Goal: Task Accomplishment & Management: Use online tool/utility

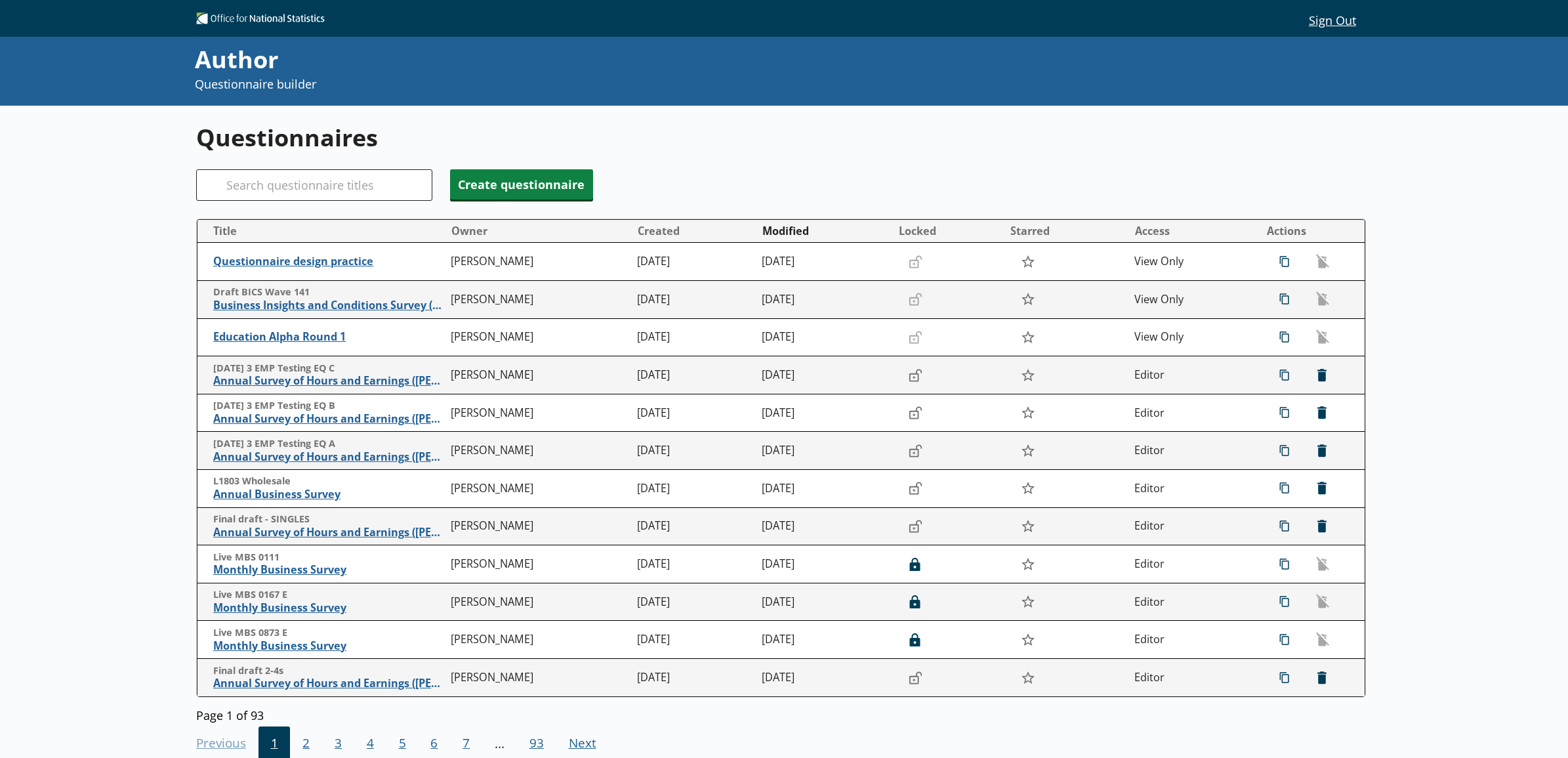
drag, startPoint x: 0, startPoint y: 0, endPoint x: 138, endPoint y: 660, distance: 674.3
click at [138, 660] on div "Questionnaires Search Create questionnaire Title Owner Created Modified Locked …" at bounding box center [784, 484] width 1568 height 758
click at [1317, 370] on span "icon-delete Created with Sketch. [GEOGRAPHIC_DATA]" at bounding box center [1322, 375] width 21 height 21
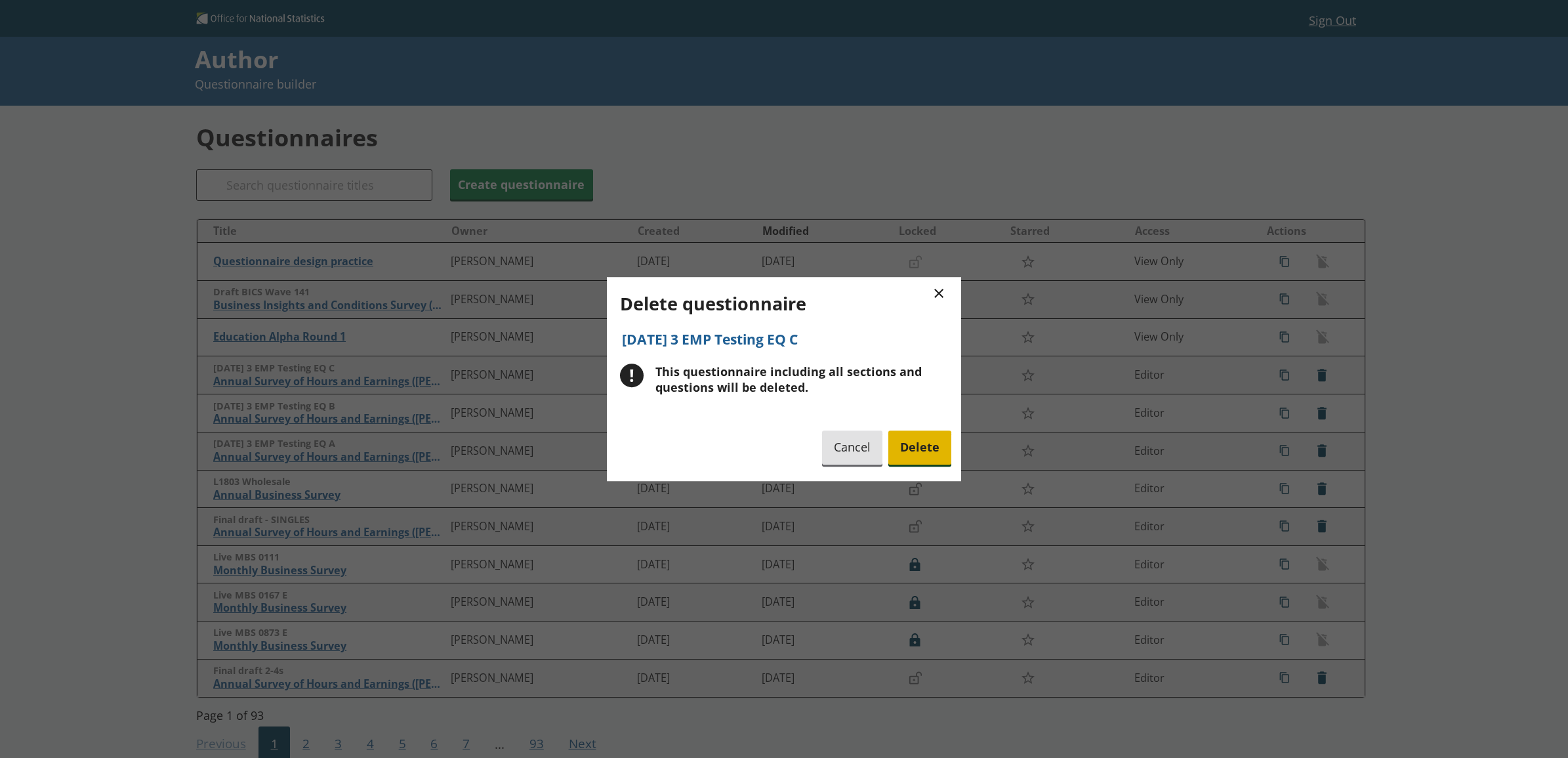
click at [914, 443] on span "Delete" at bounding box center [920, 447] width 63 height 33
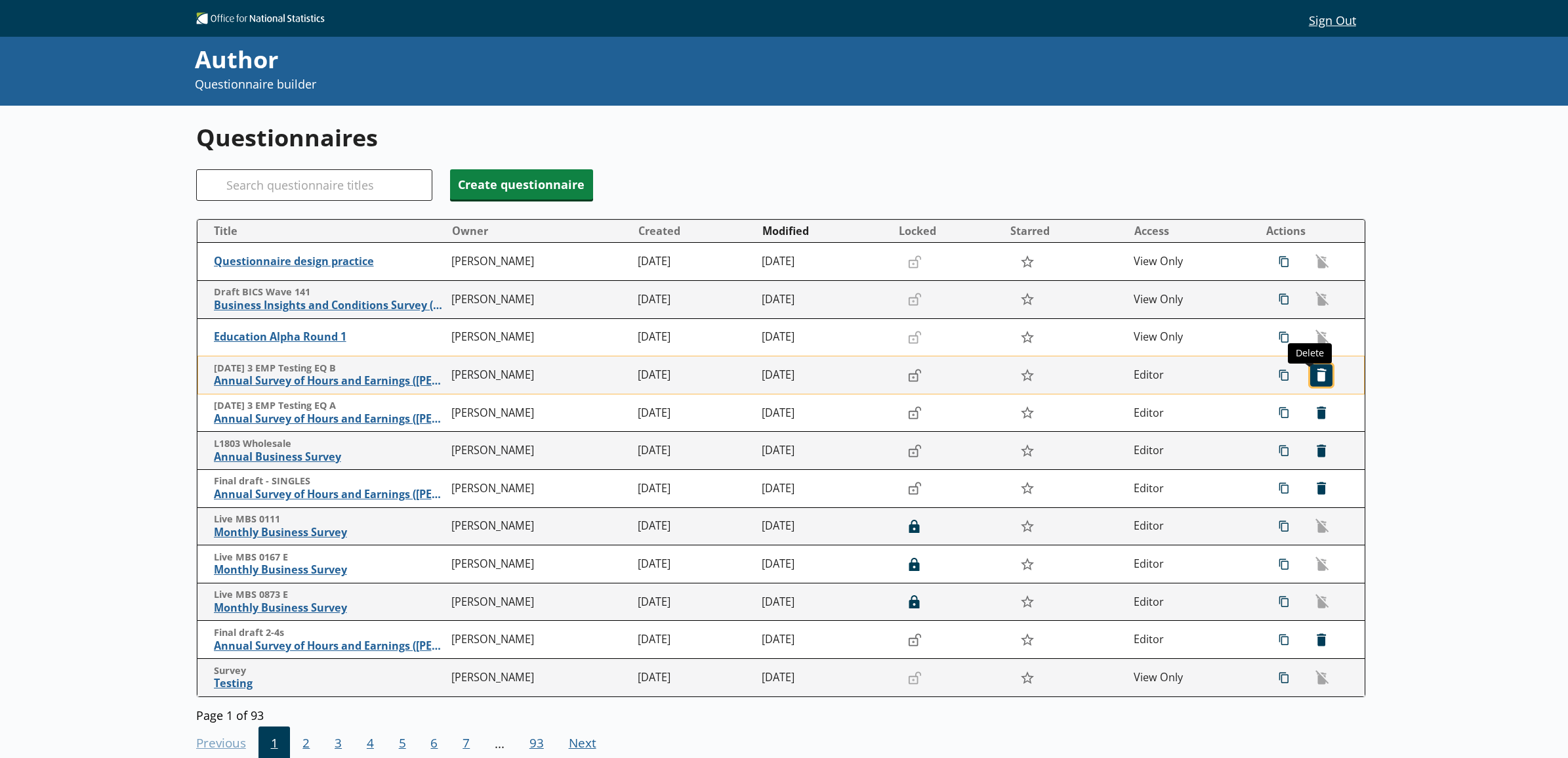
click at [1311, 379] on span "icon-delete Created with Sketch. [GEOGRAPHIC_DATA]" at bounding box center [1322, 375] width 21 height 21
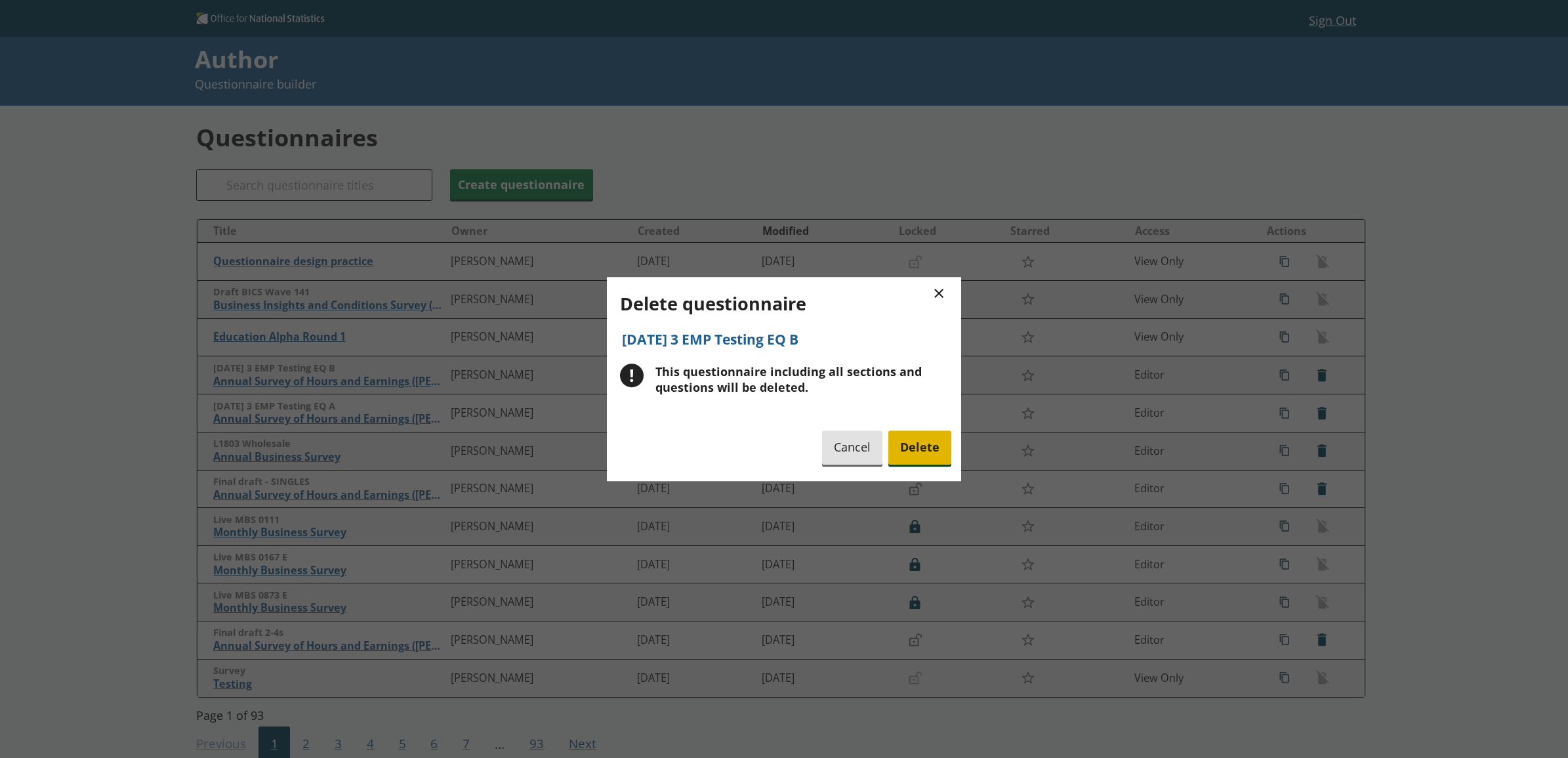
click at [948, 449] on span "Delete" at bounding box center [920, 447] width 63 height 33
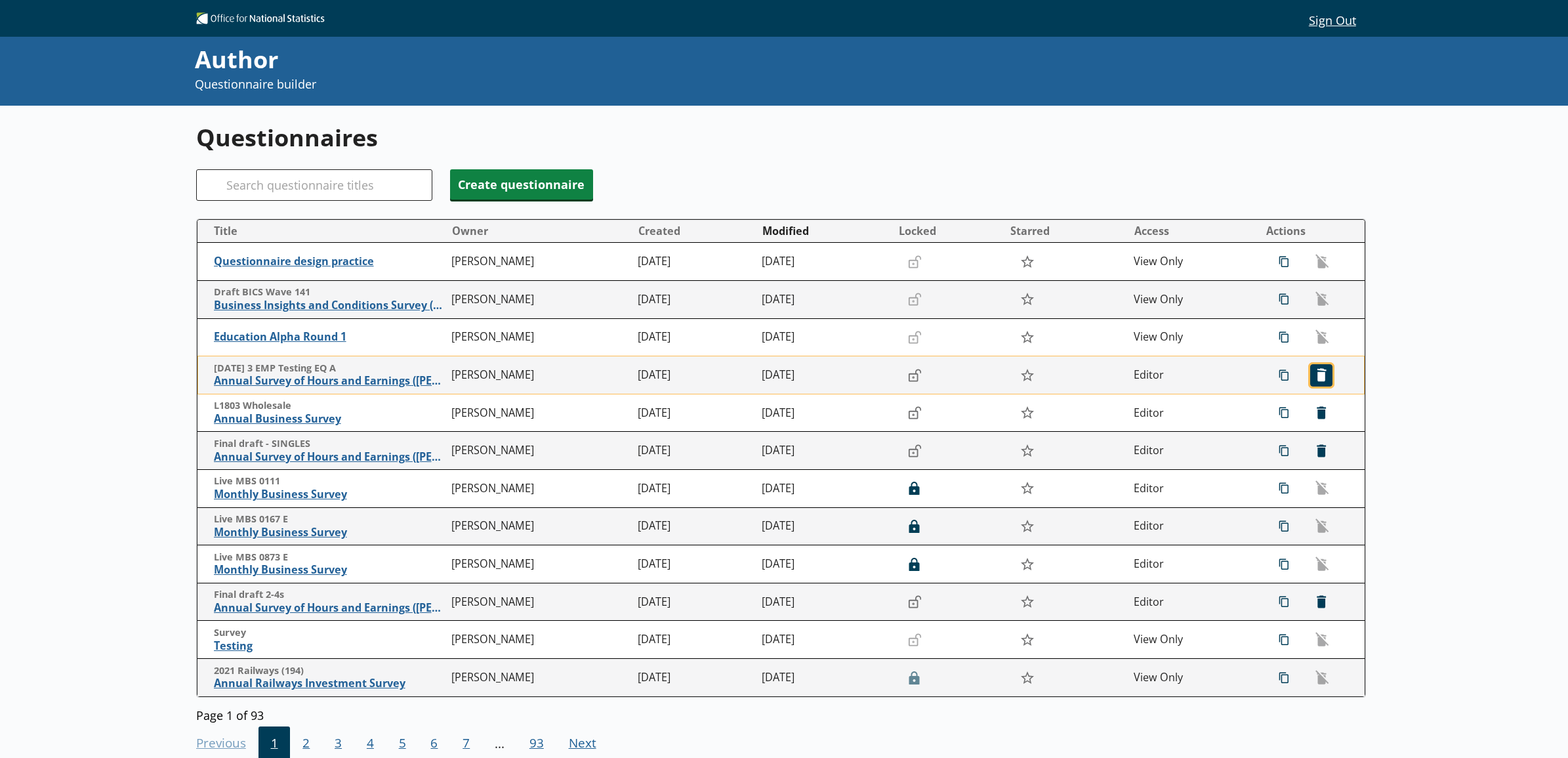
click at [1312, 381] on span "icon-delete Created with Sketch. [GEOGRAPHIC_DATA]" at bounding box center [1322, 375] width 21 height 21
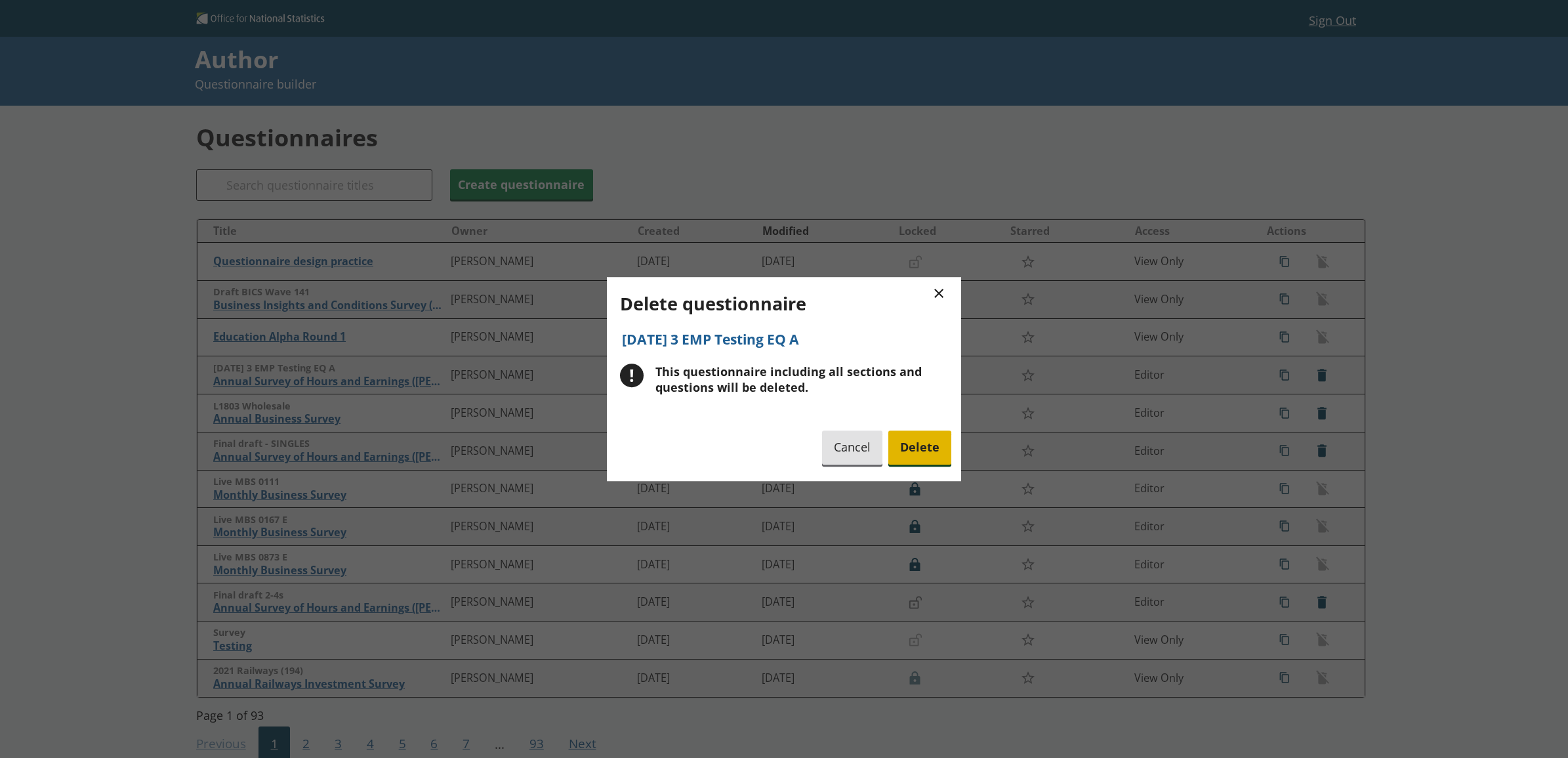
click at [931, 447] on span "Delete" at bounding box center [920, 447] width 63 height 33
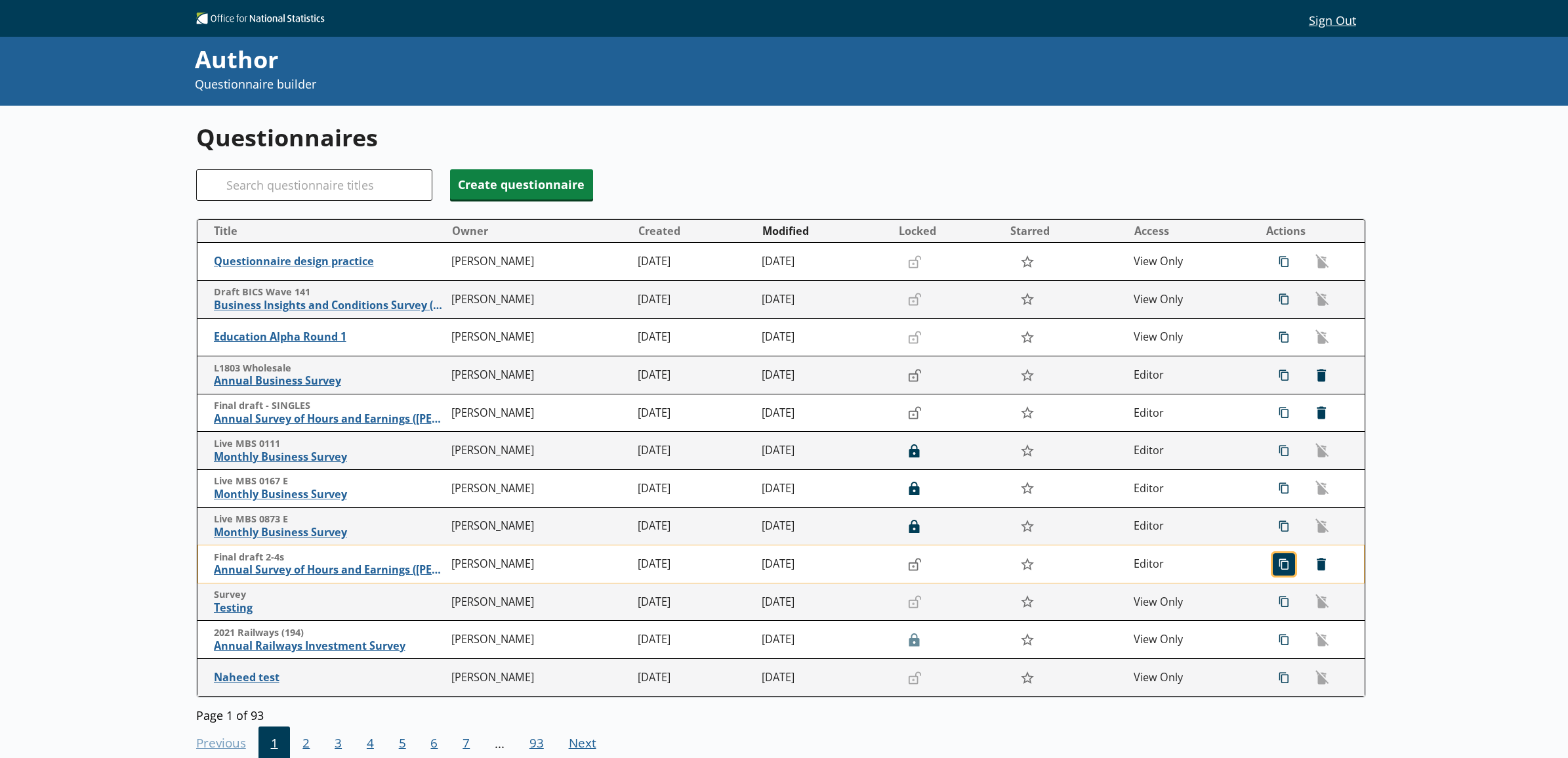
click at [1274, 565] on span "icon-copy Duplicate" at bounding box center [1284, 564] width 21 height 21
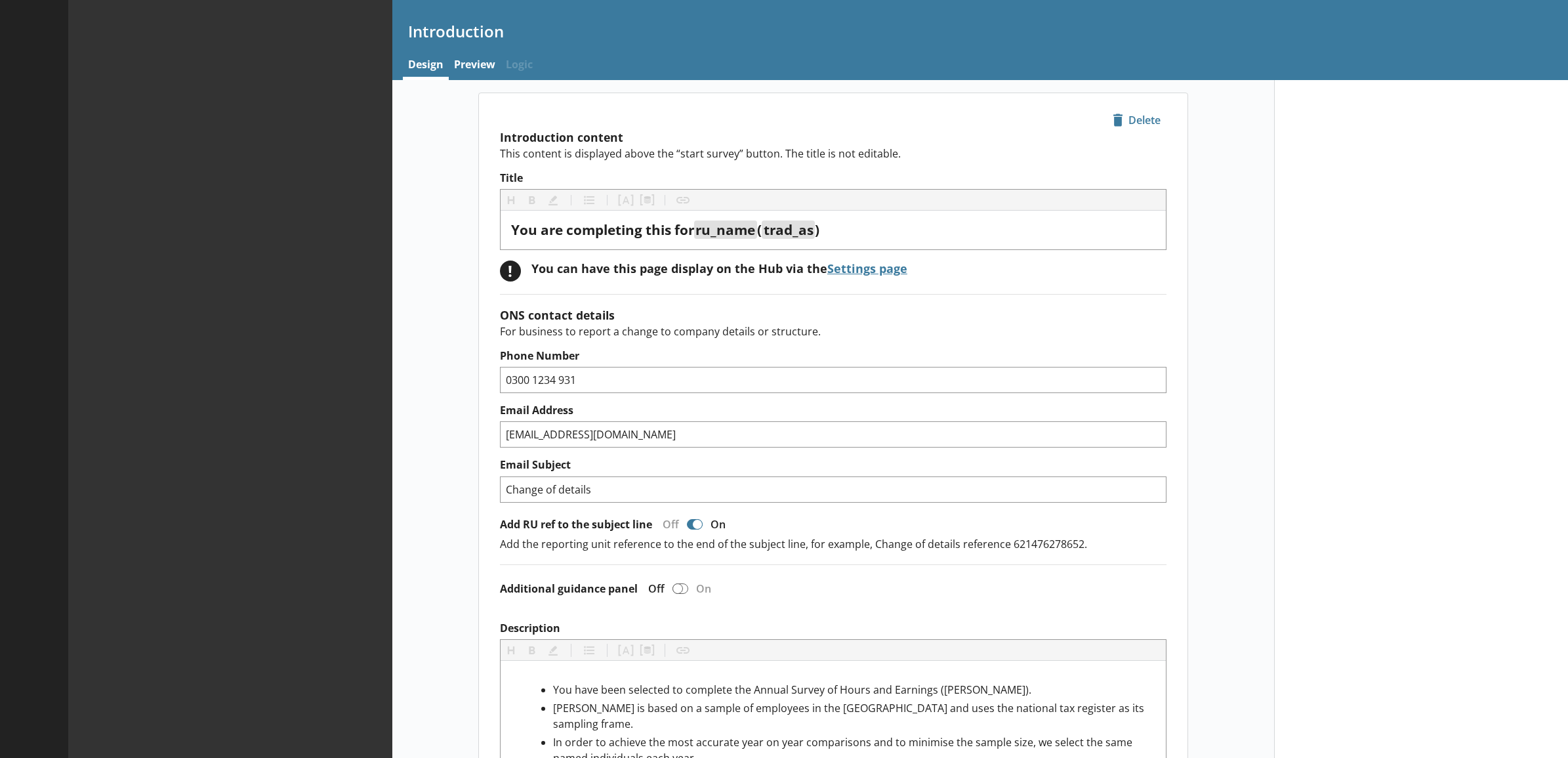
type textarea "x"
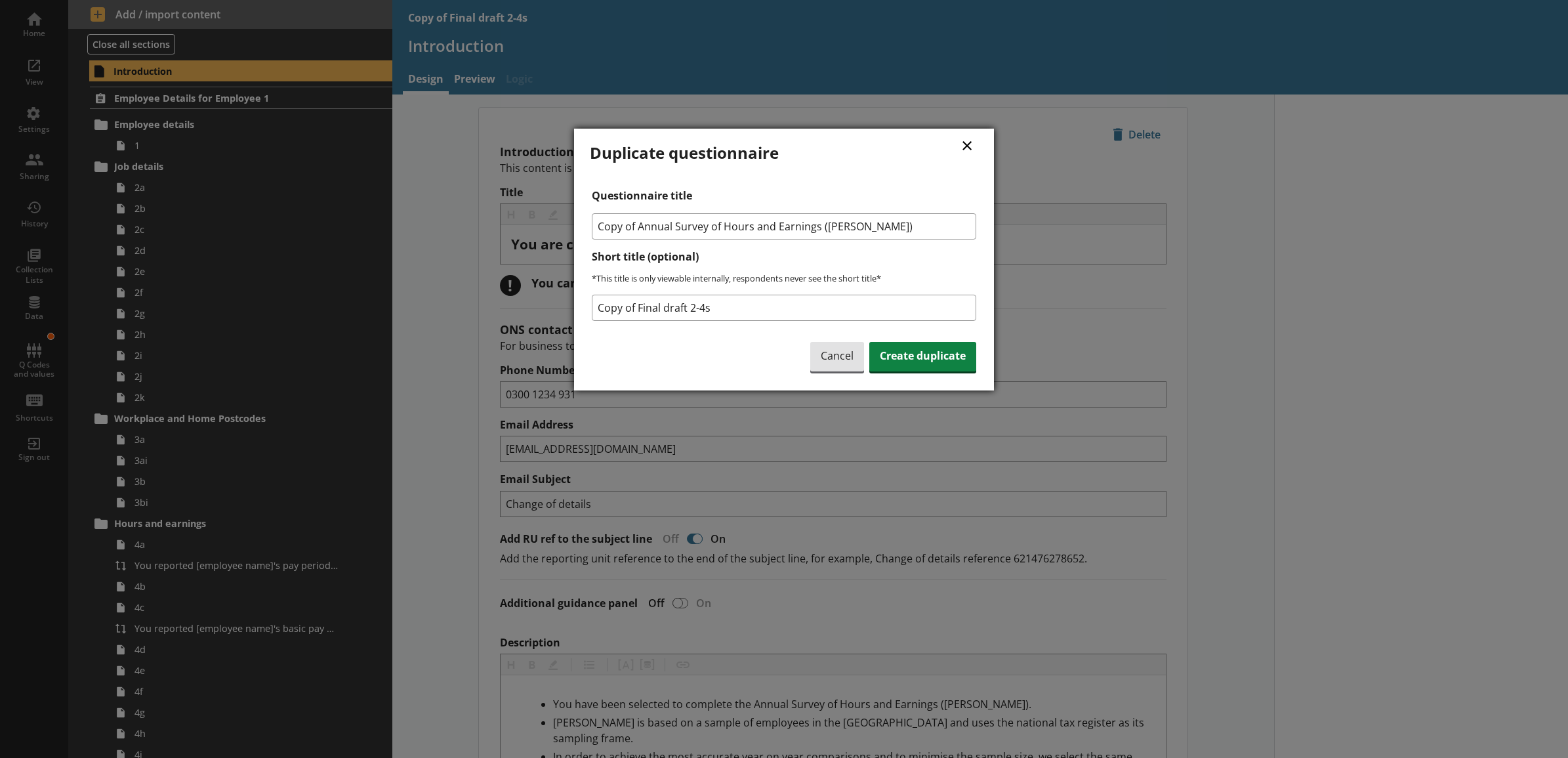
drag, startPoint x: 643, startPoint y: 222, endPoint x: 556, endPoint y: 222, distance: 87.0
click at [556, 222] on div "× Duplicate questionnaire Questionnaire title Copy of Annual Survey of Hours an…" at bounding box center [784, 379] width 1568 height 758
type input "Annual Survey of Hours and Earnings ([PERSON_NAME])"
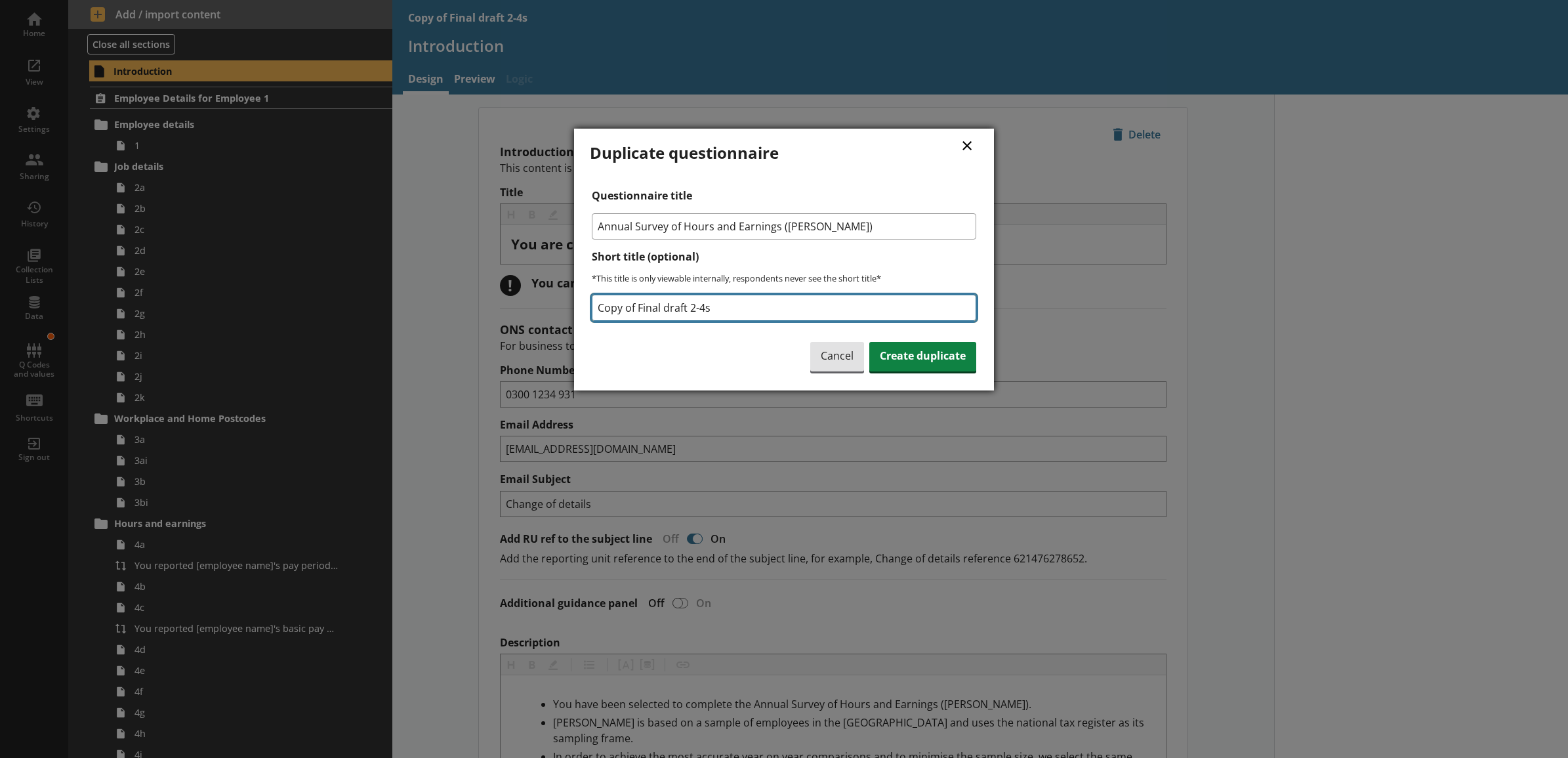
drag, startPoint x: 742, startPoint y: 300, endPoint x: 576, endPoint y: 294, distance: 166.1
click at [576, 294] on div "× Duplicate questionnaire Questionnaire title Annual Survey of Hours and Earnin…" at bounding box center [784, 259] width 420 height 262
type input "[DATE] 4 EMP Testing Copy"
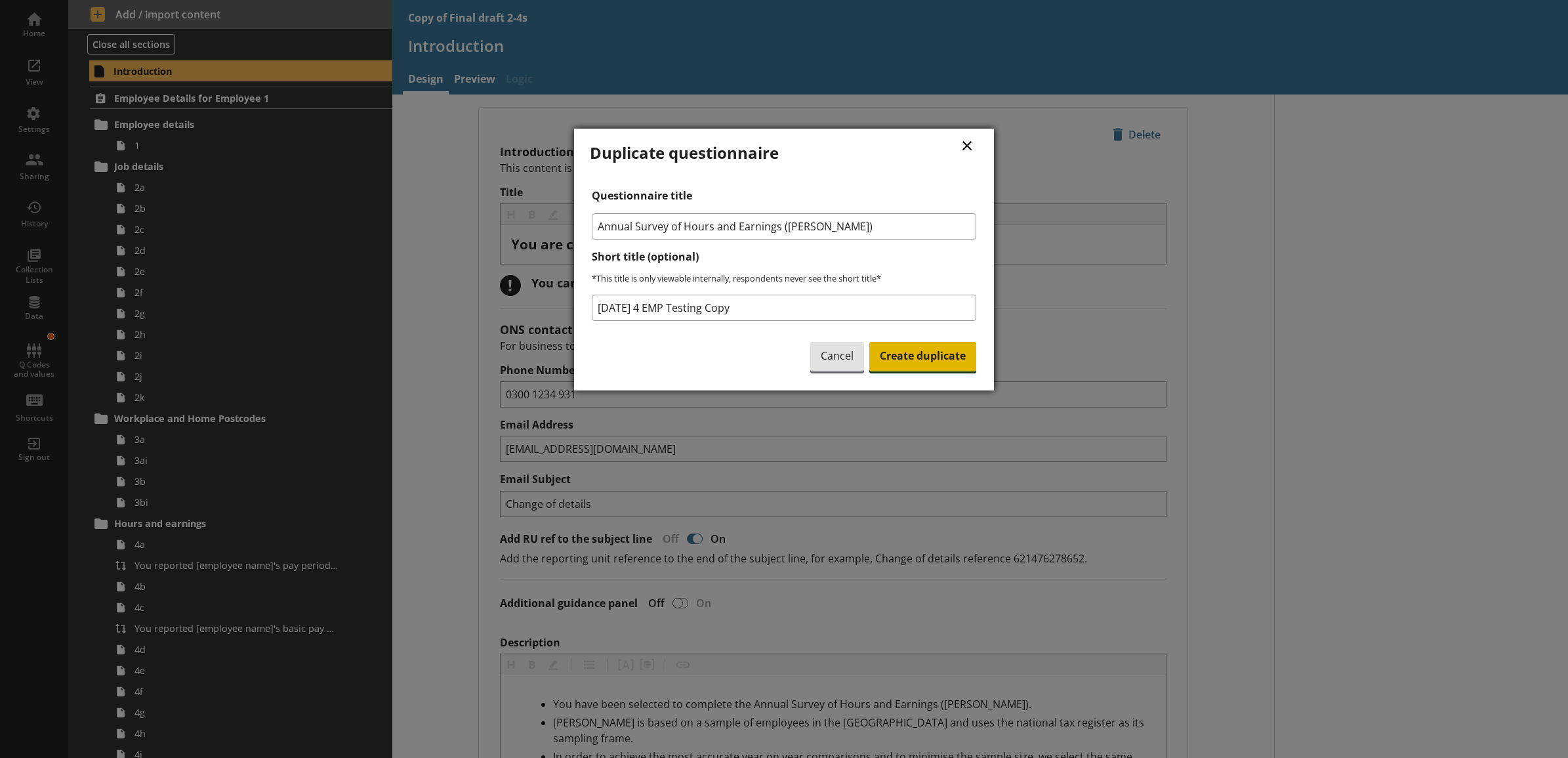
click at [920, 363] on span "Create duplicate" at bounding box center [923, 357] width 107 height 30
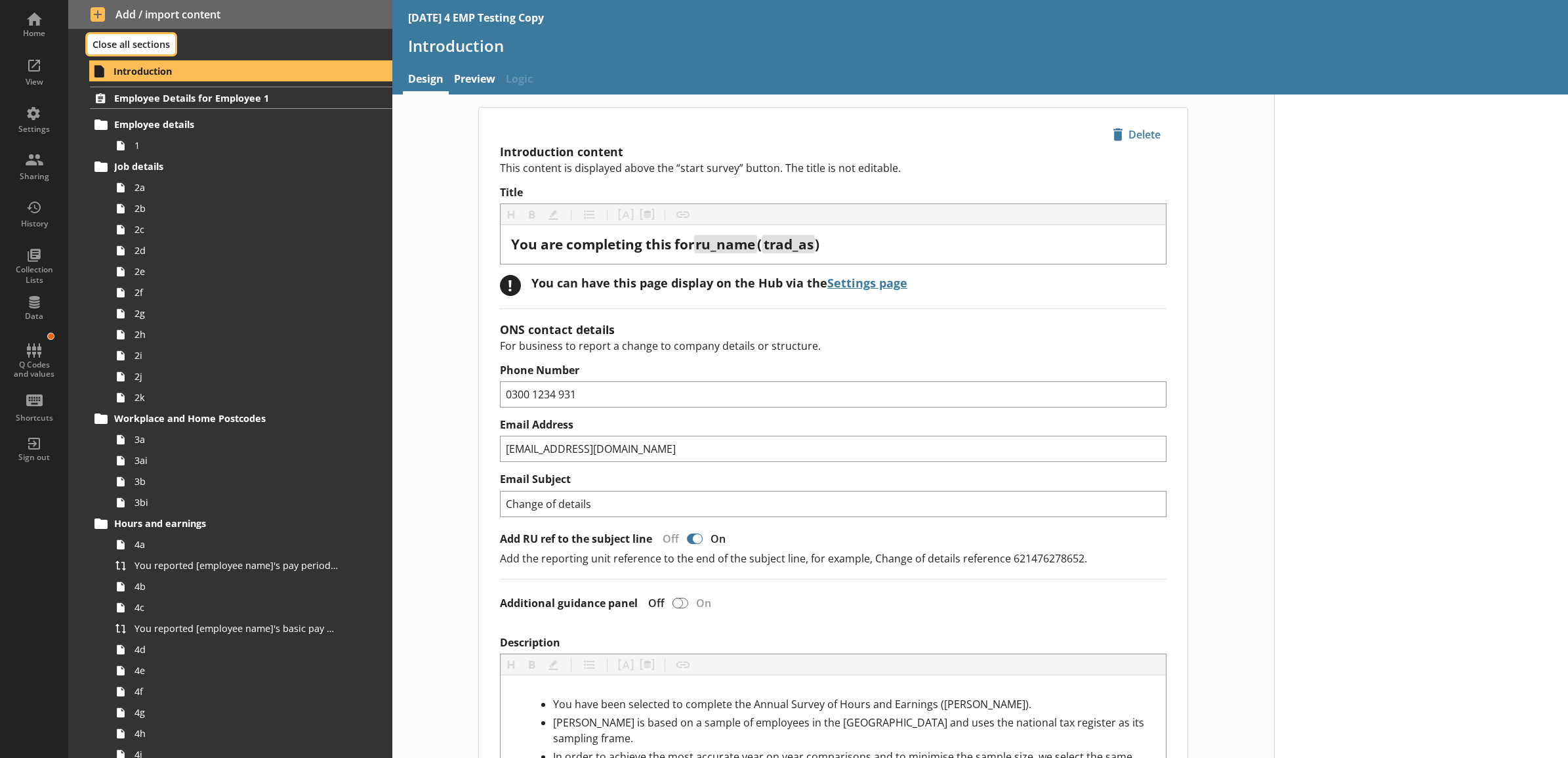
click at [155, 44] on button "Close all sections" at bounding box center [131, 44] width 88 height 20
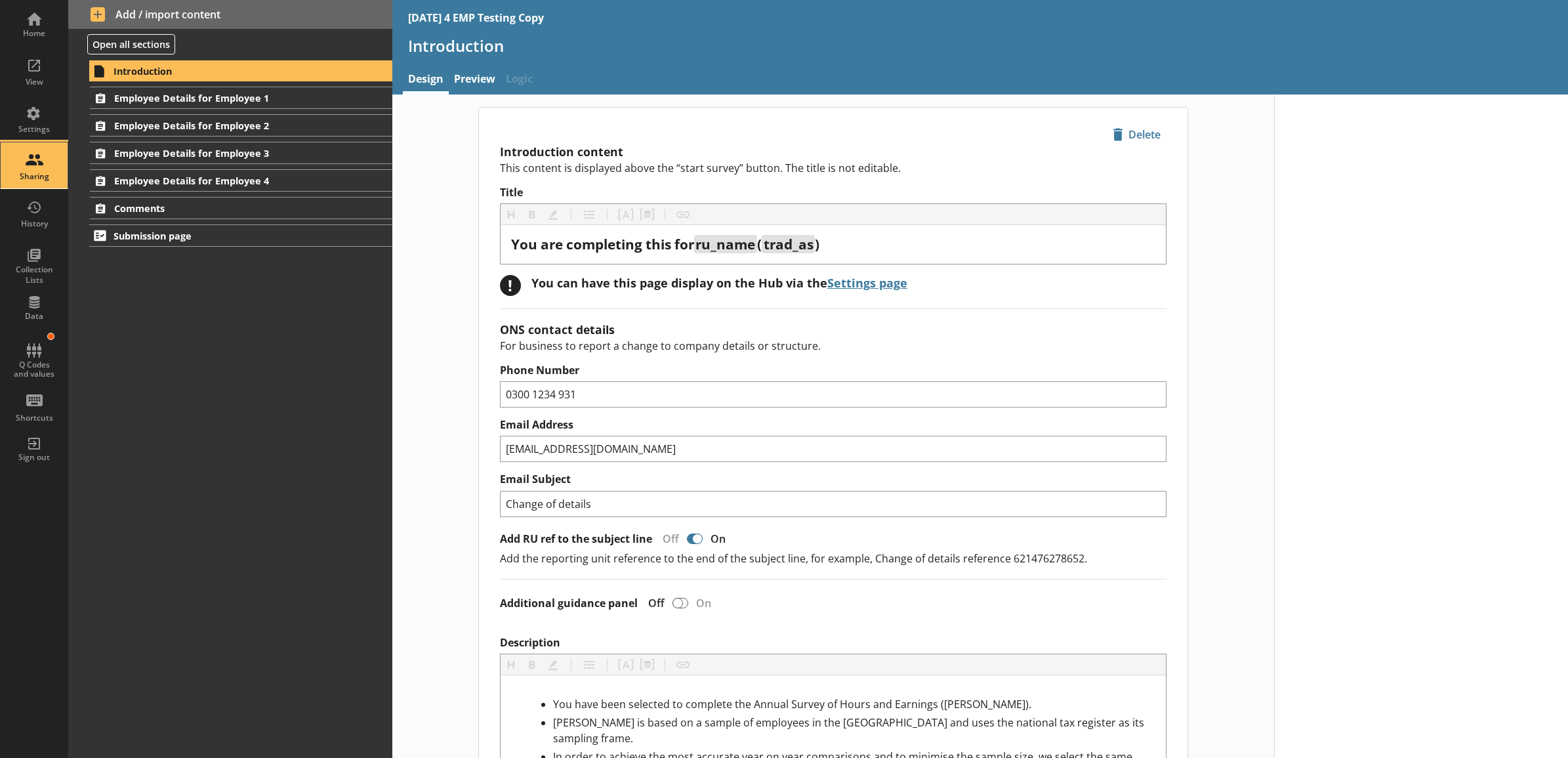
click at [42, 168] on div "Sharing" at bounding box center [33, 165] width 46 height 46
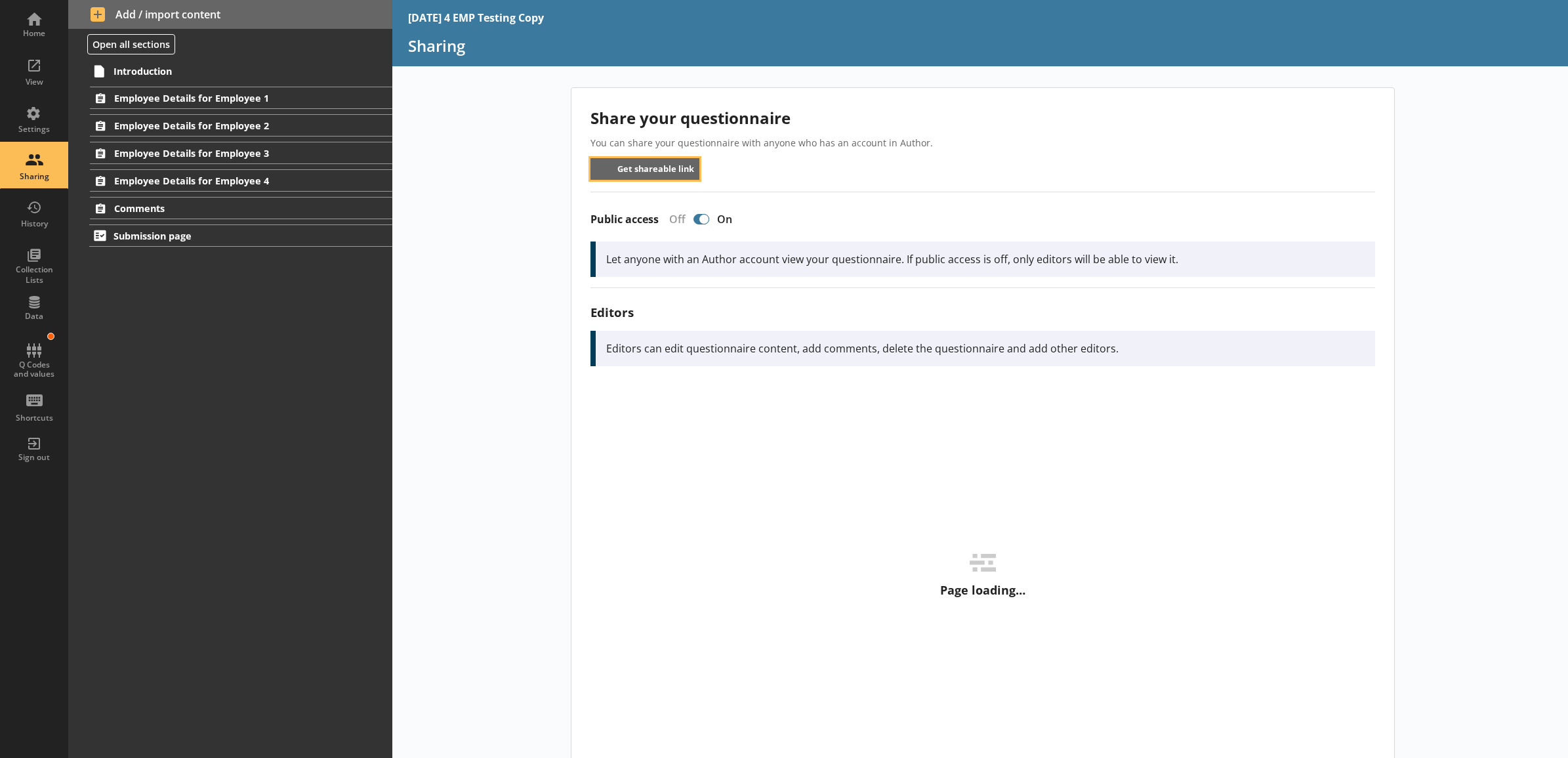
click at [658, 165] on button "Get shareable link" at bounding box center [645, 169] width 110 height 22
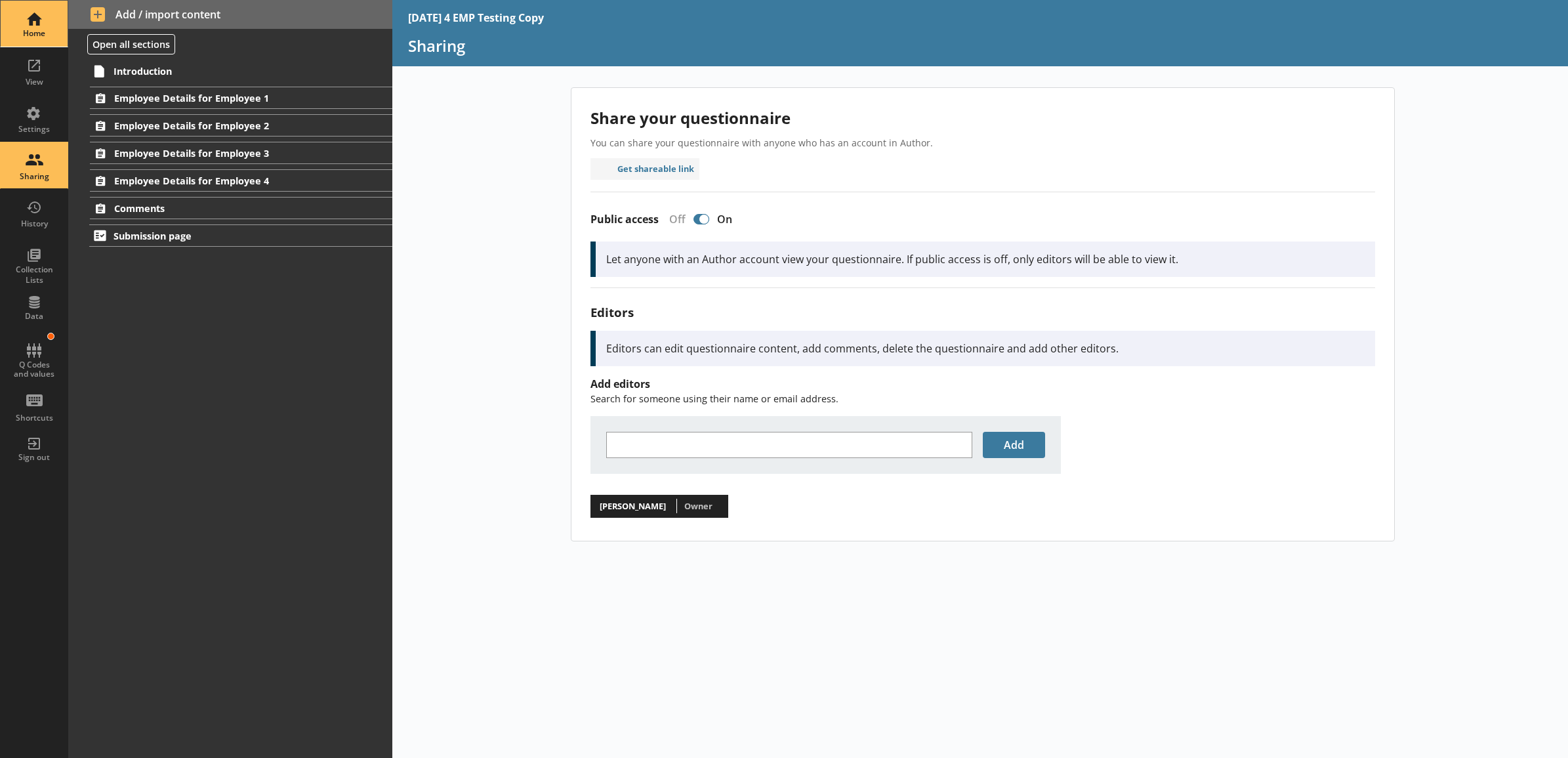
click at [45, 14] on div "Home" at bounding box center [33, 23] width 46 height 46
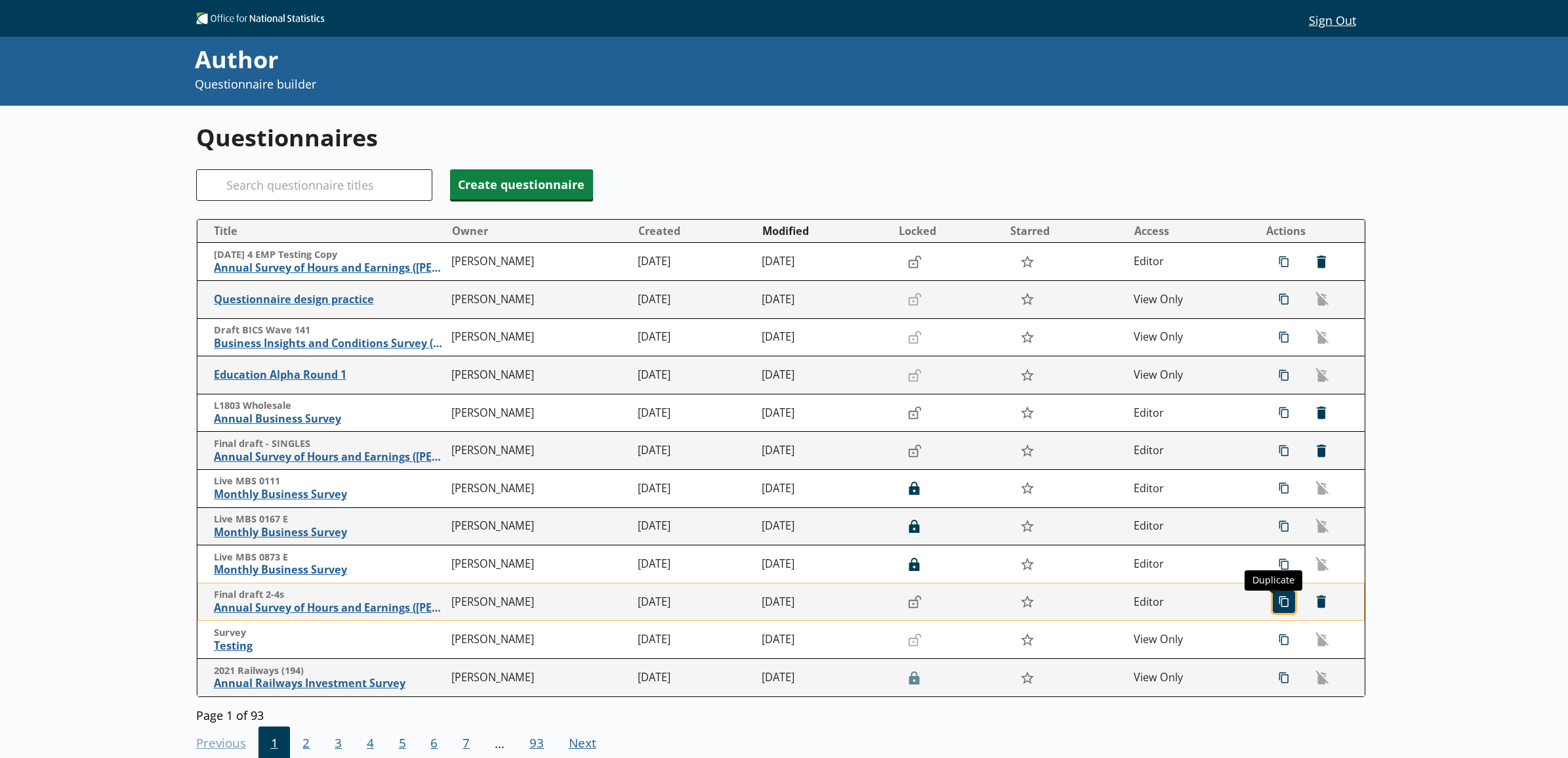
click at [1279, 597] on span "icon-copy Duplicate" at bounding box center [1284, 601] width 21 height 21
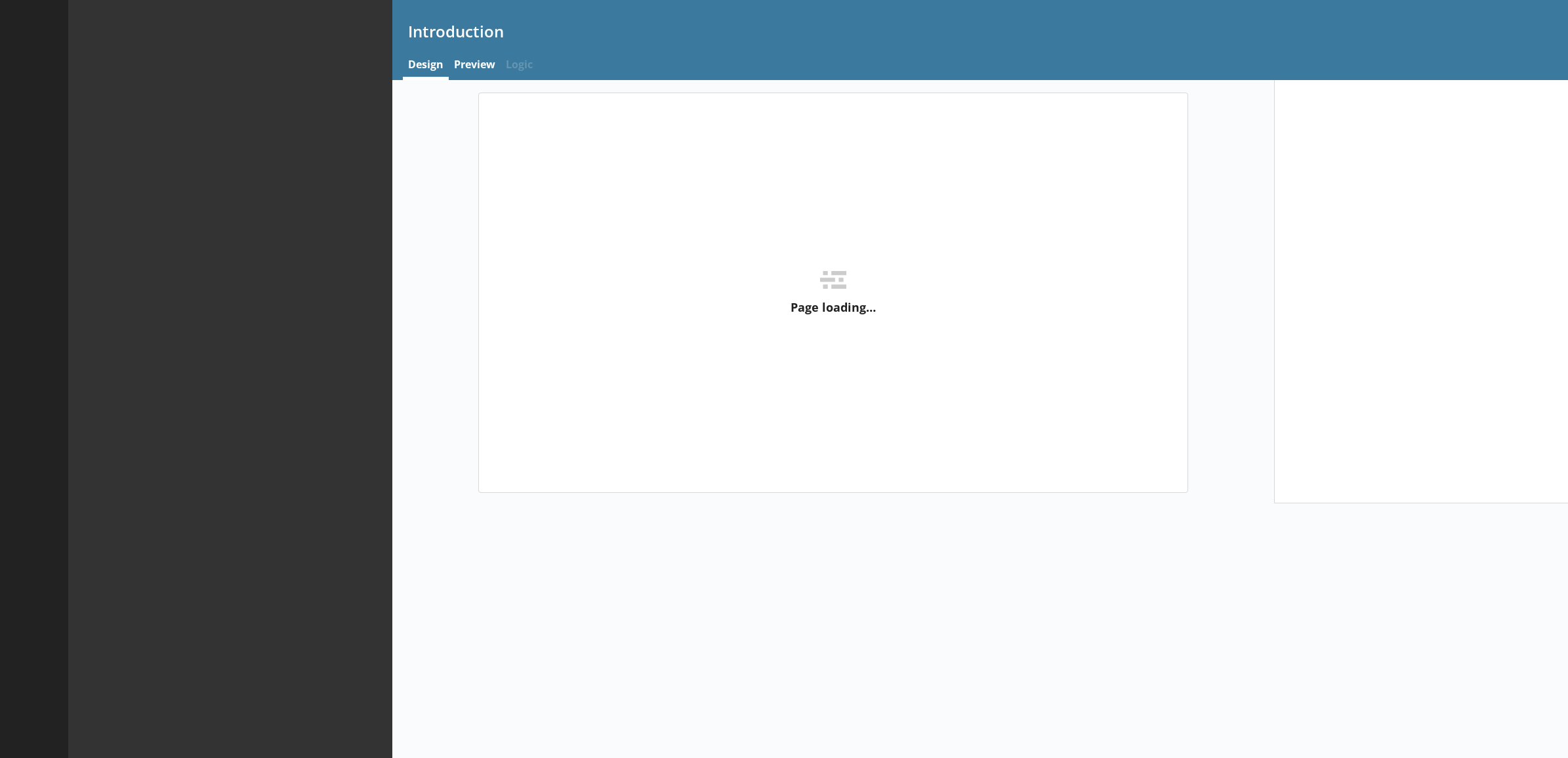
type textarea "x"
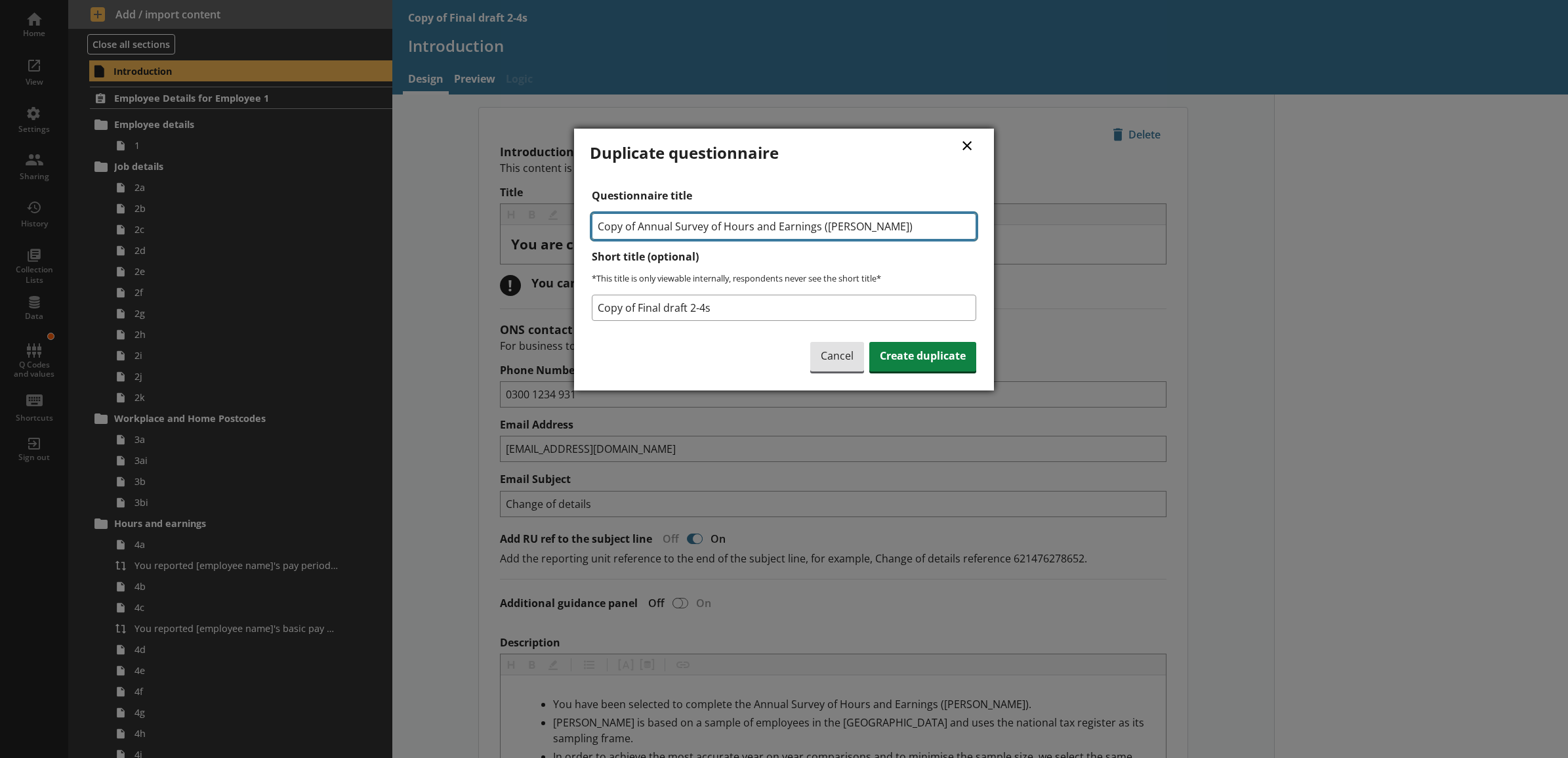
drag, startPoint x: 641, startPoint y: 222, endPoint x: 558, endPoint y: 225, distance: 83.1
click at [558, 225] on div "× Duplicate questionnaire Questionnaire title Copy of Annual Survey of Hours an…" at bounding box center [784, 379] width 1568 height 758
type input "Annual Survey of Hours and Earnings ([PERSON_NAME])"
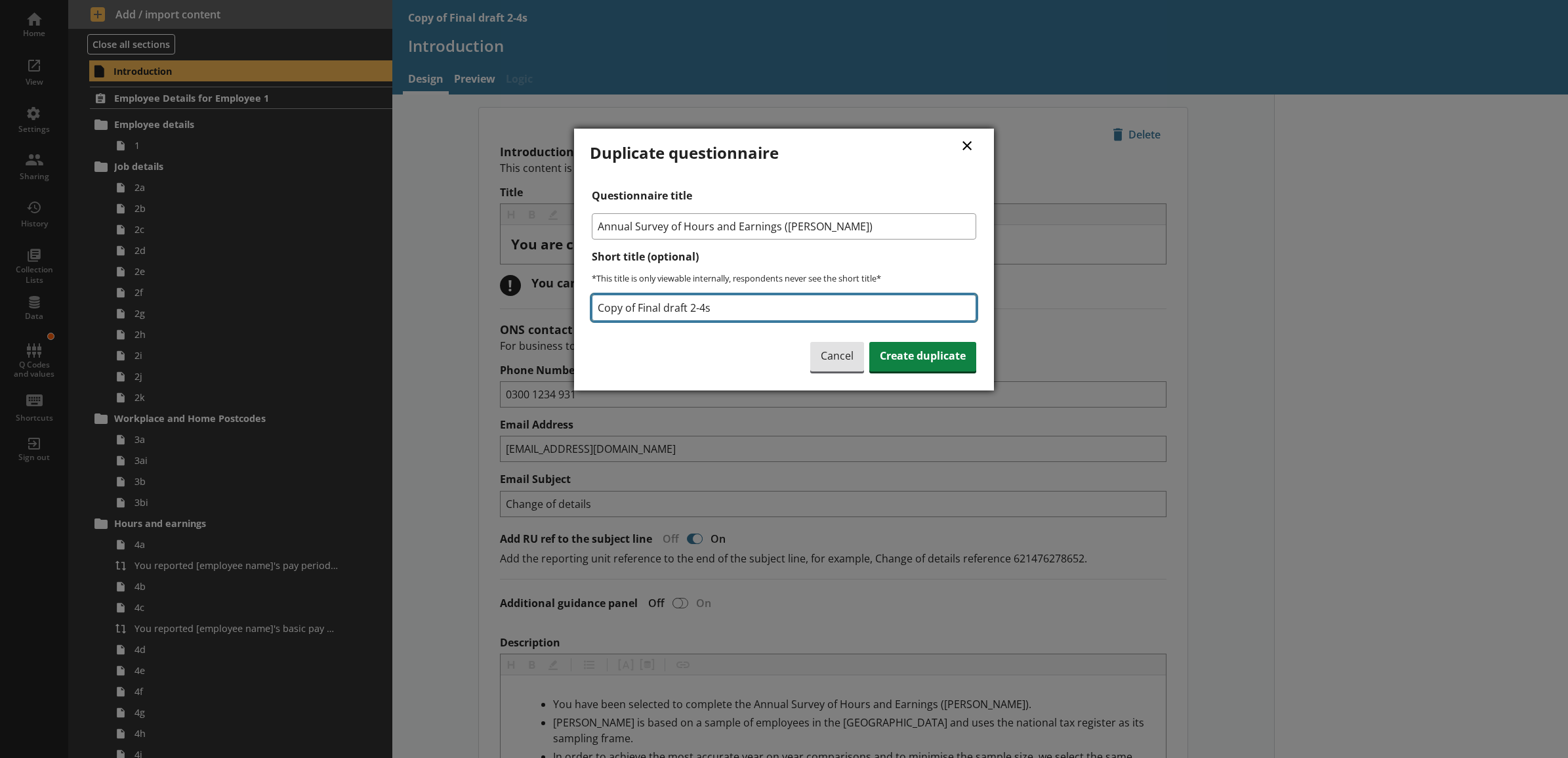
drag, startPoint x: 713, startPoint y: 307, endPoint x: 573, endPoint y: 307, distance: 140.0
click at [573, 307] on div "× Duplicate questionnaire Questionnaire title Annual Survey of Hours and Earnin…" at bounding box center [784, 379] width 1568 height 758
type input "[DATE] 3 EMP Testing Copy"
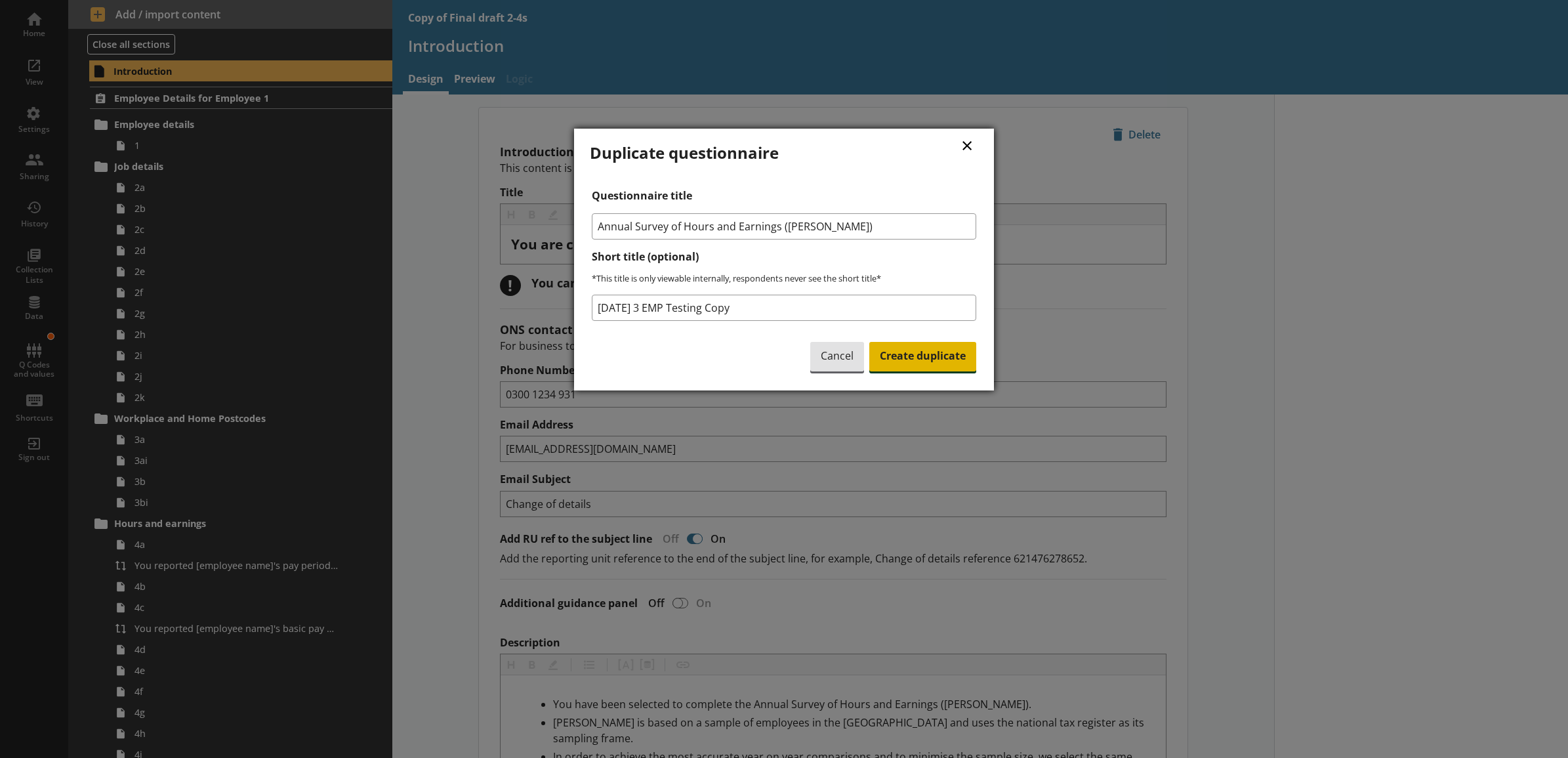
click at [938, 363] on span "Create duplicate" at bounding box center [923, 357] width 107 height 30
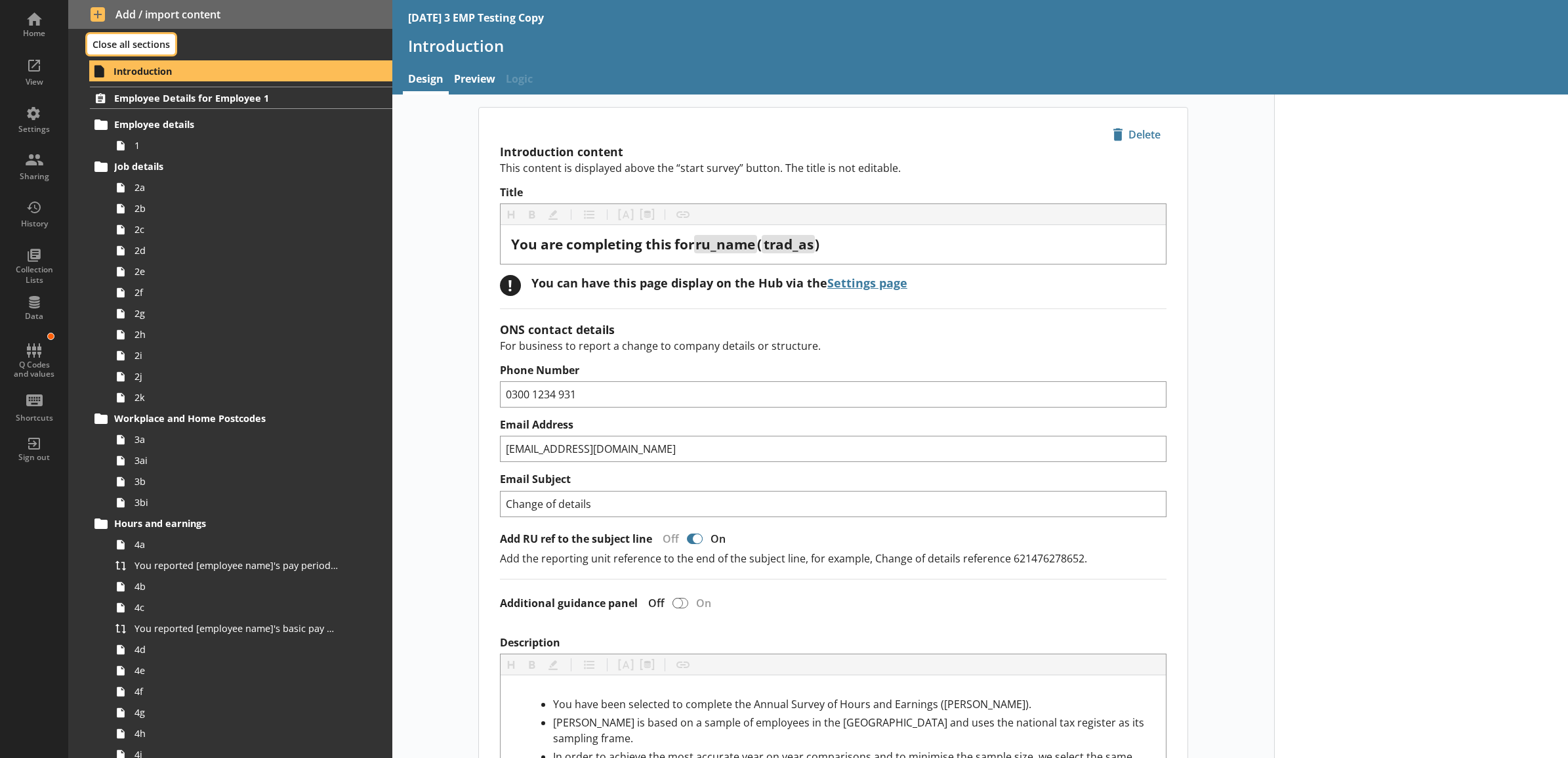
click at [94, 40] on button "Close all sections" at bounding box center [131, 44] width 88 height 20
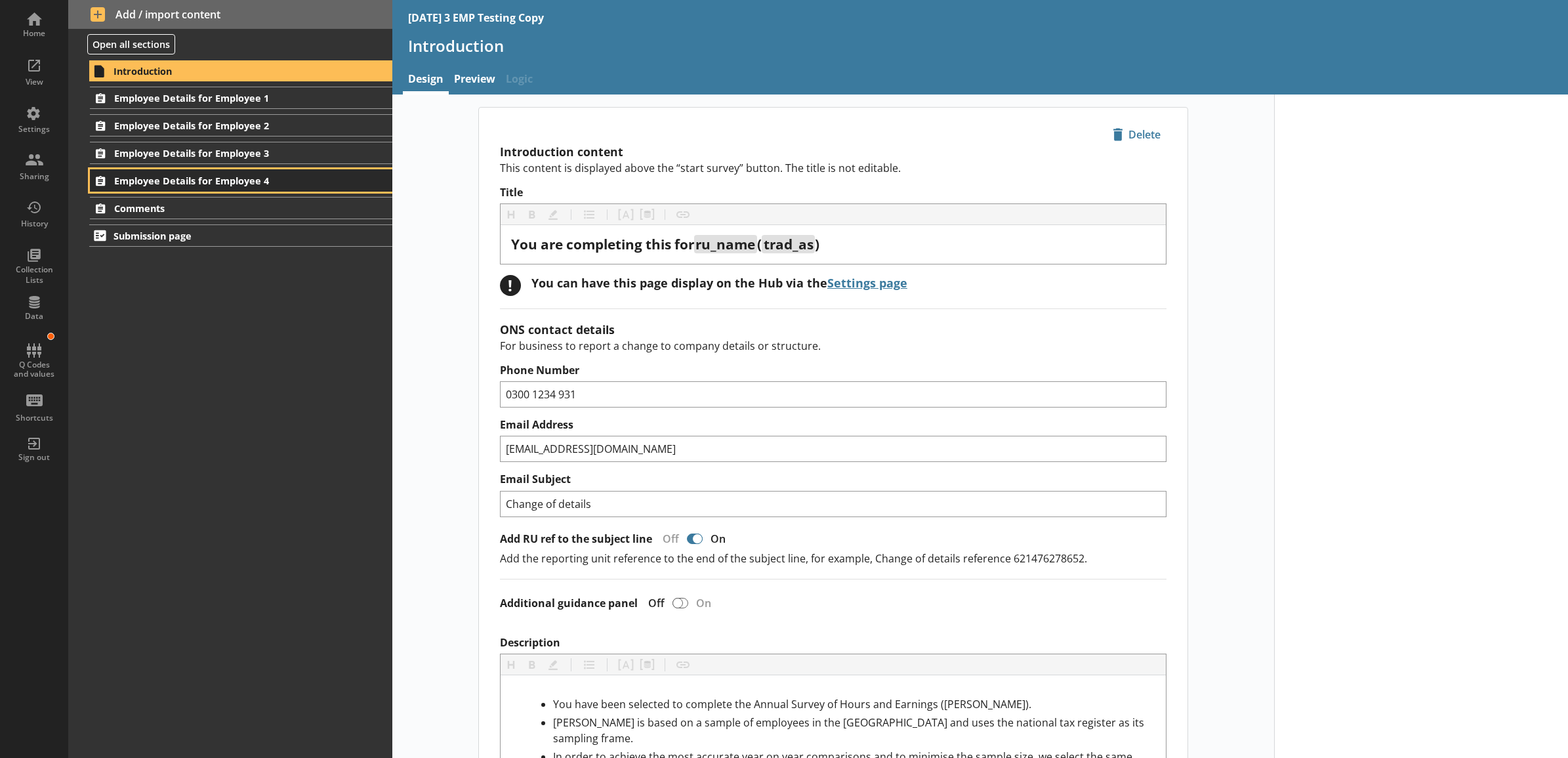
click at [300, 175] on span "Employee Details for Employee 4" at bounding box center [224, 180] width 219 height 12
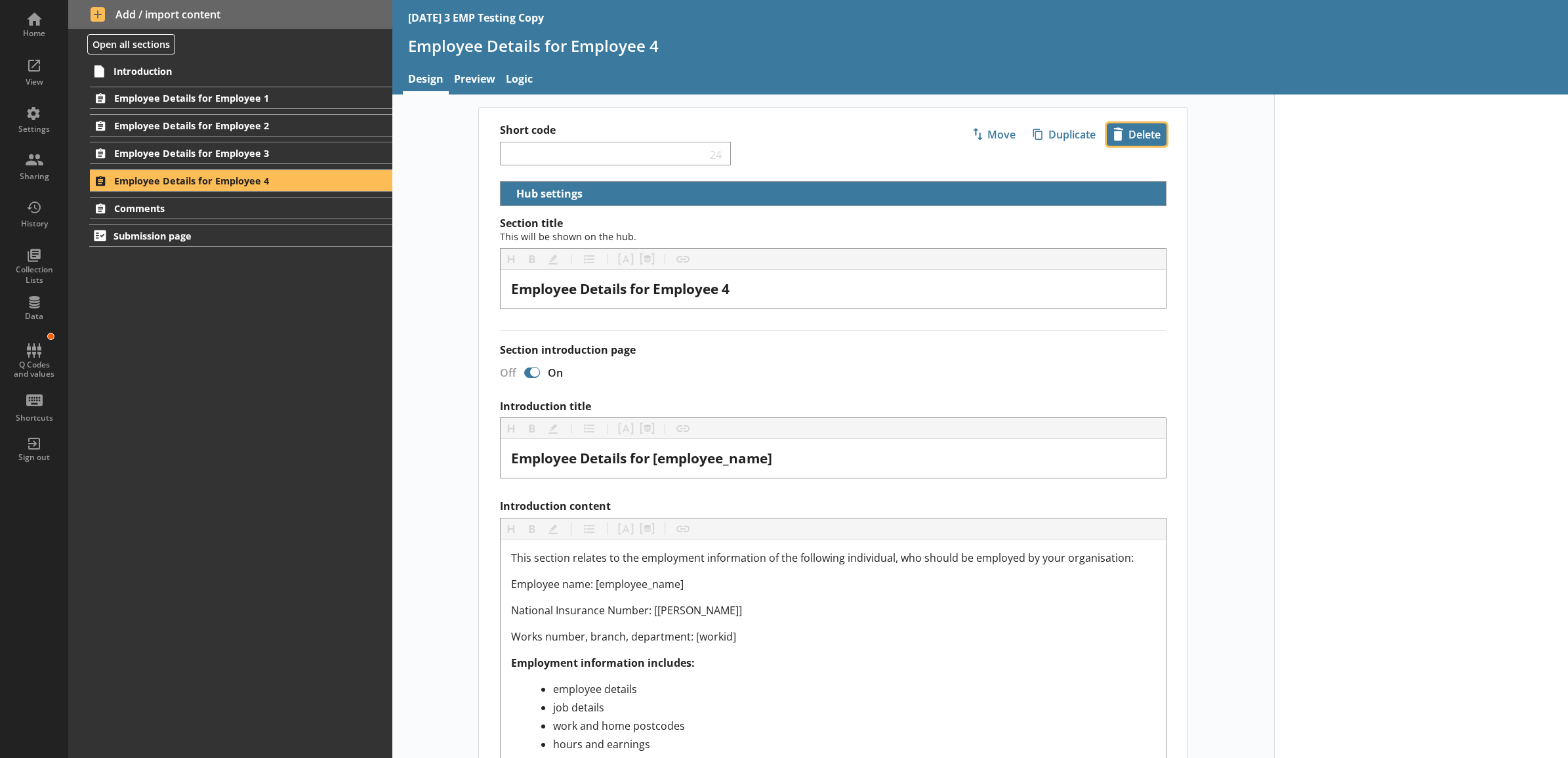
click at [1152, 133] on span "icon-delete Created with Sketch. [GEOGRAPHIC_DATA]" at bounding box center [1137, 134] width 59 height 21
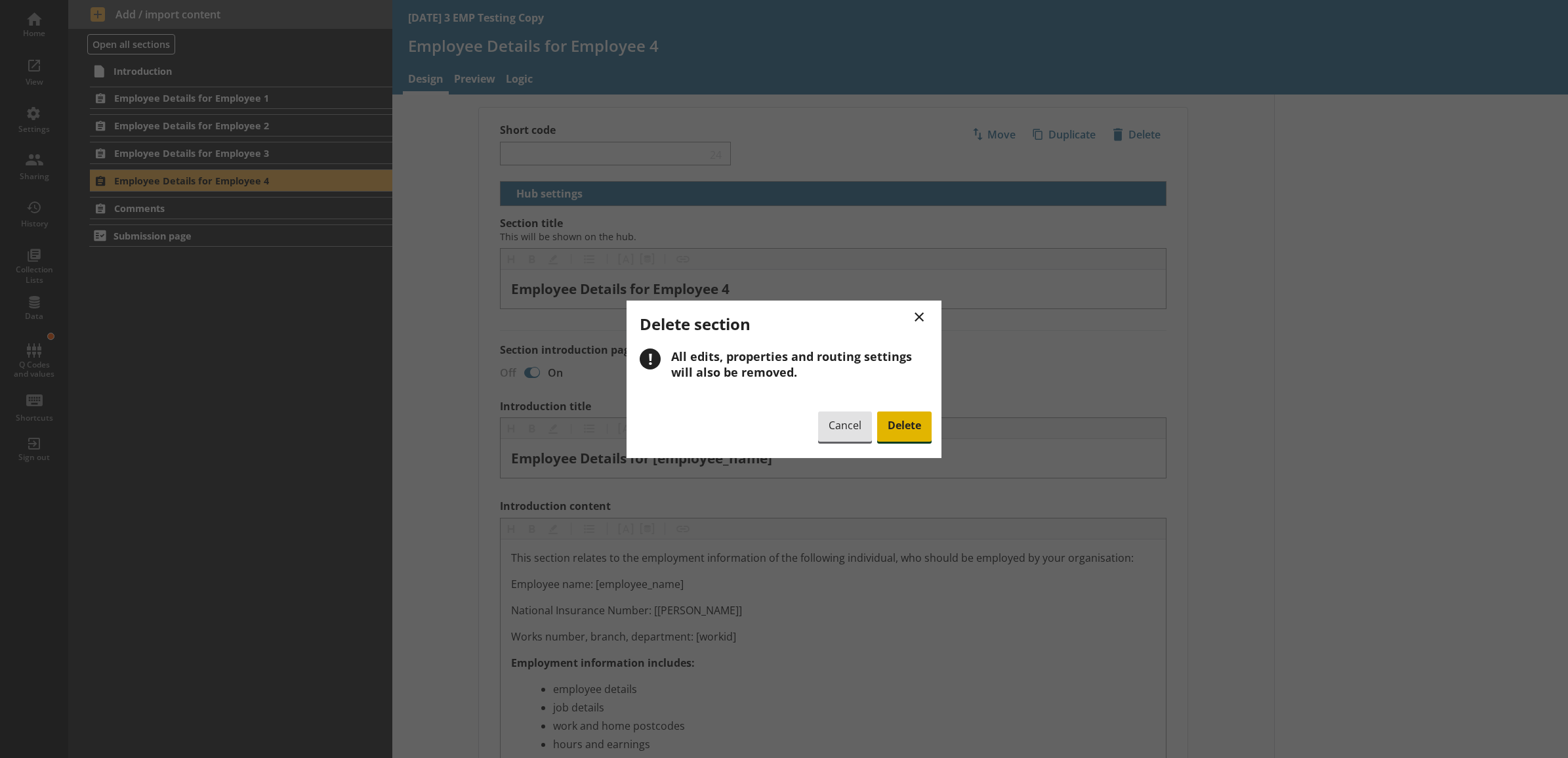
click at [915, 425] on span "Delete" at bounding box center [905, 426] width 54 height 30
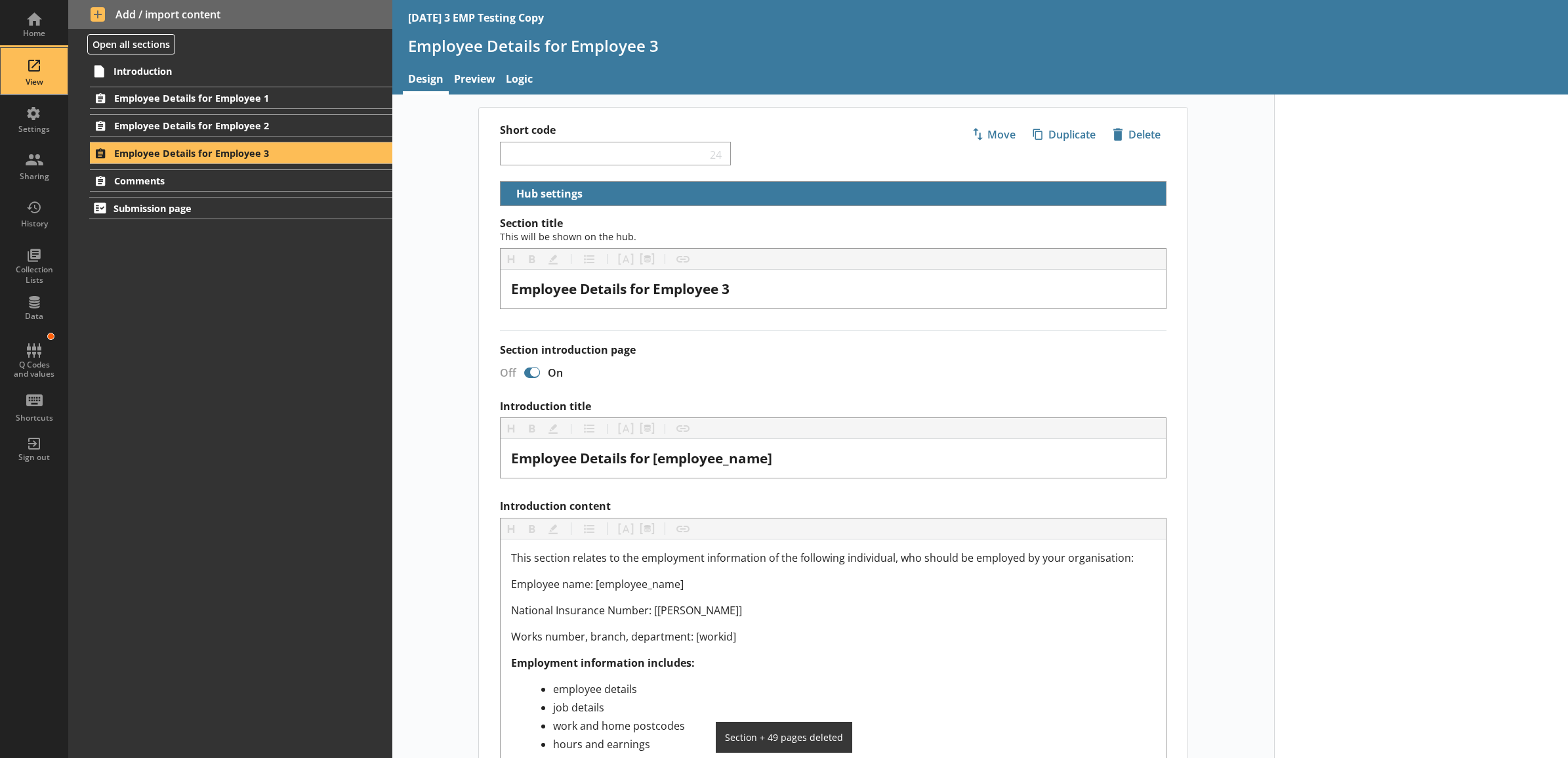
click at [57, 74] on div "View" at bounding box center [33, 70] width 46 height 46
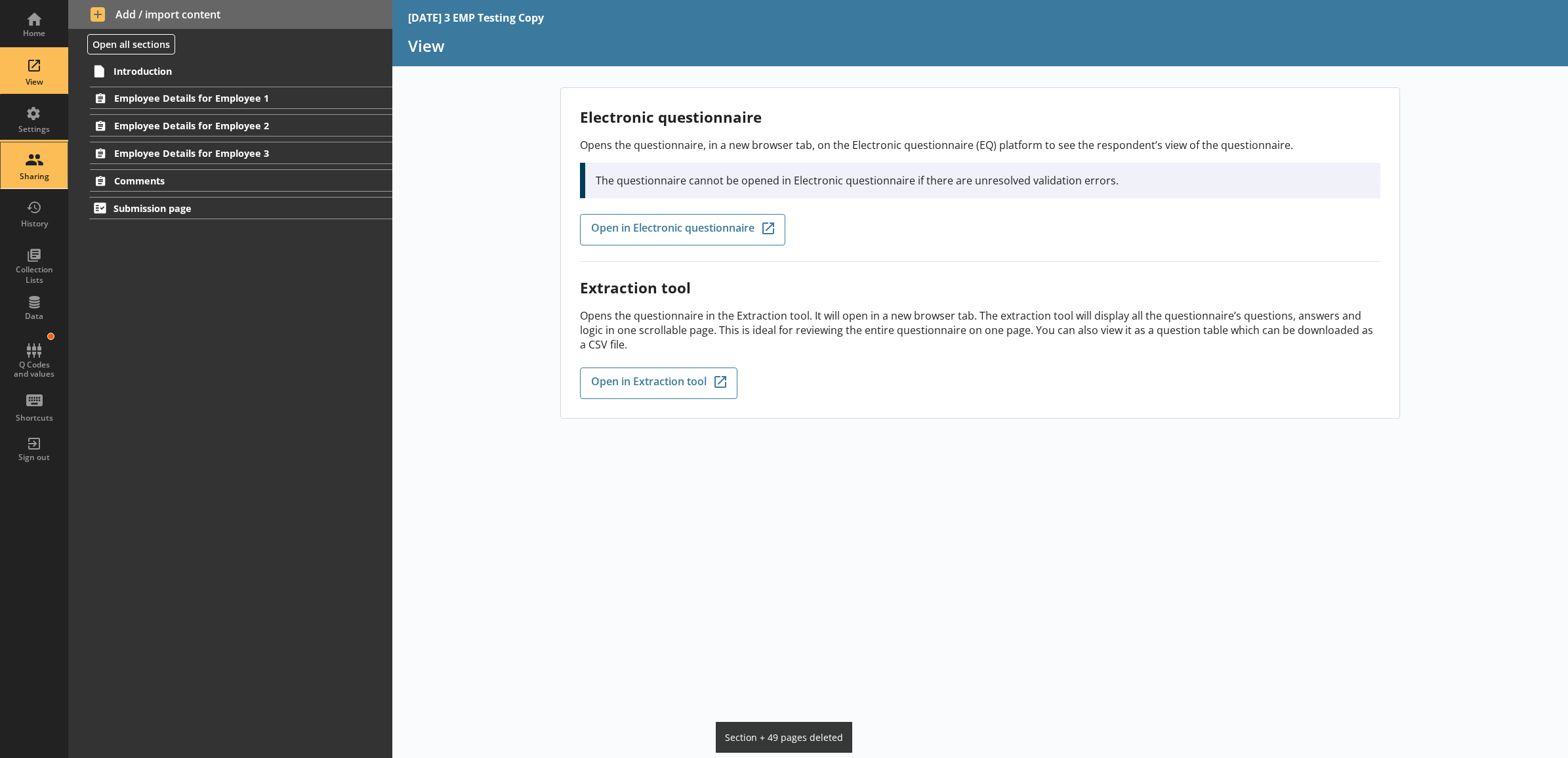
click at [44, 170] on div "Sharing" at bounding box center [33, 165] width 46 height 46
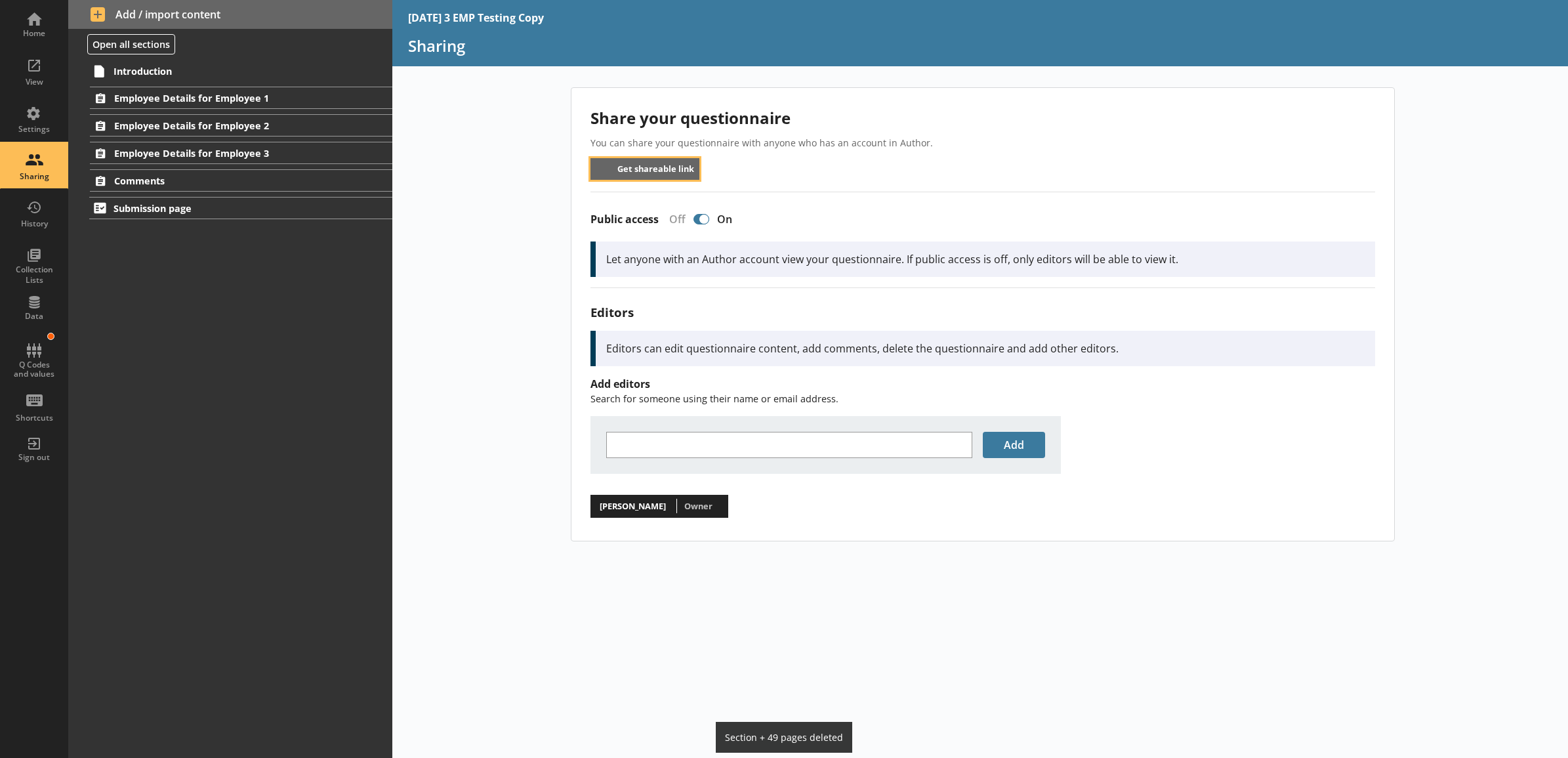
click at [628, 174] on button "Get shareable link" at bounding box center [645, 169] width 110 height 22
click at [505, 266] on div "Share your questionnaire You can share your questionnaire with anyone who has a…" at bounding box center [980, 422] width 1177 height 671
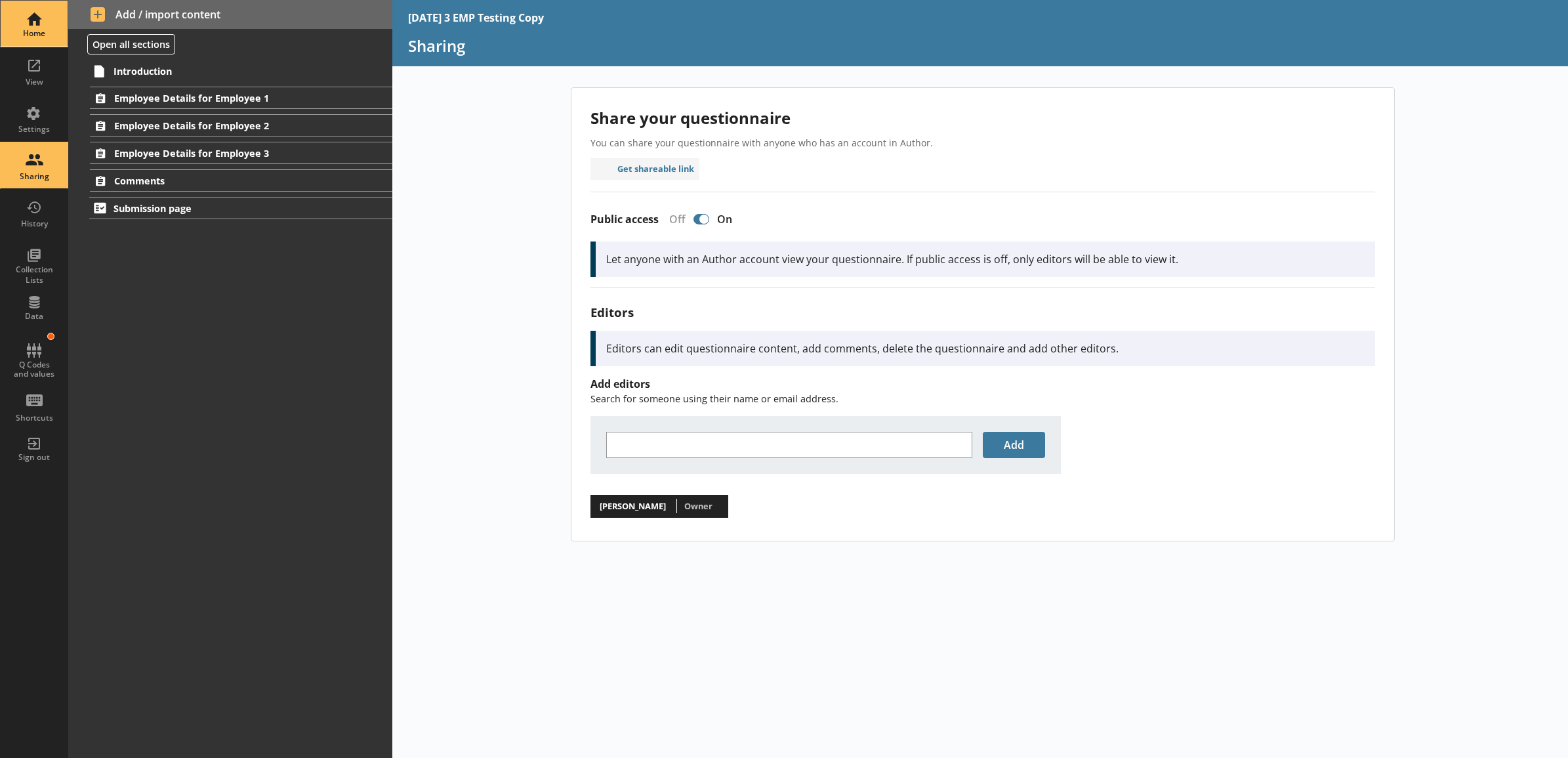
click at [50, 18] on div "Home" at bounding box center [33, 23] width 46 height 46
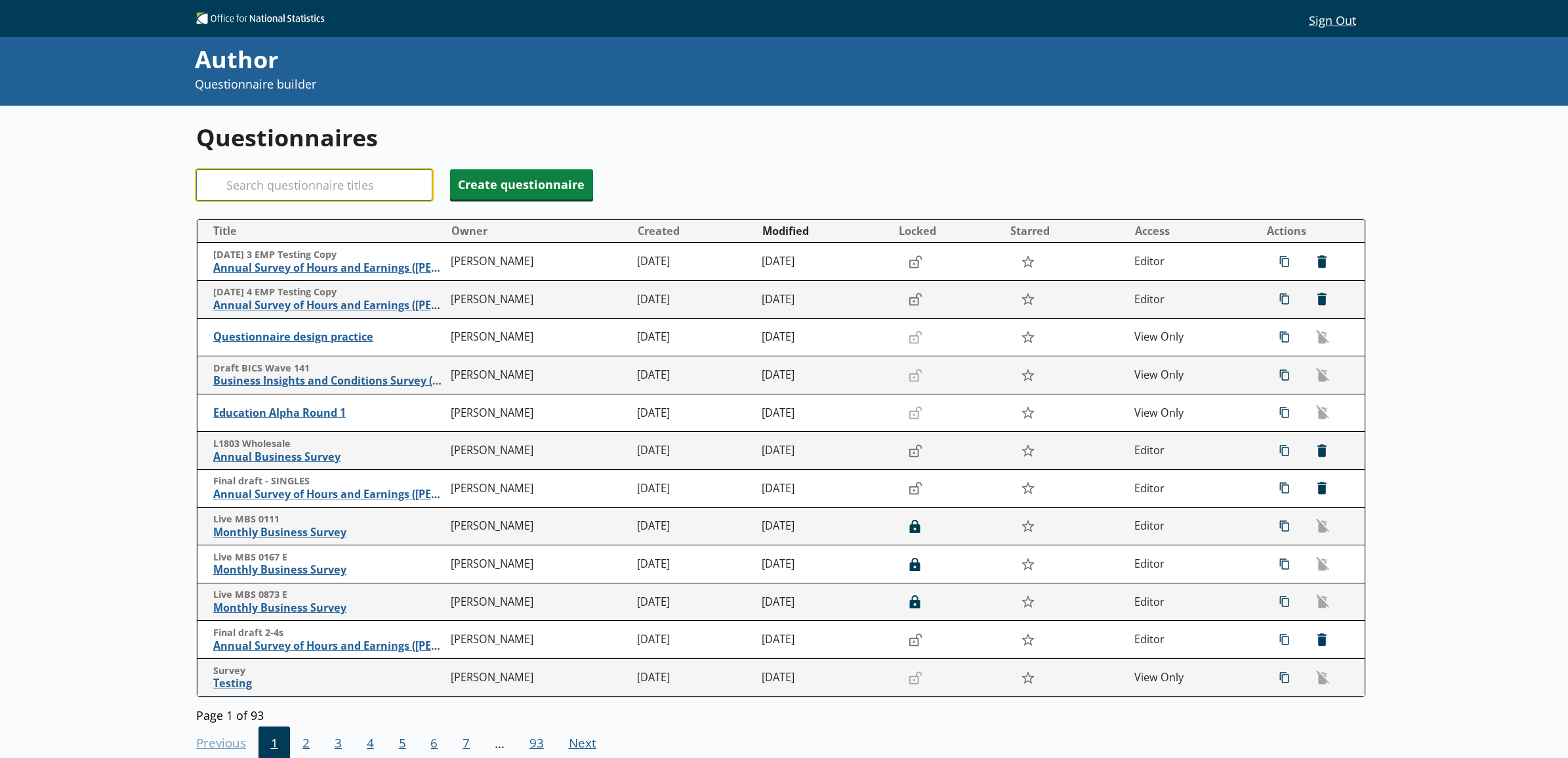
click at [287, 188] on input "Search" at bounding box center [314, 185] width 236 height 31
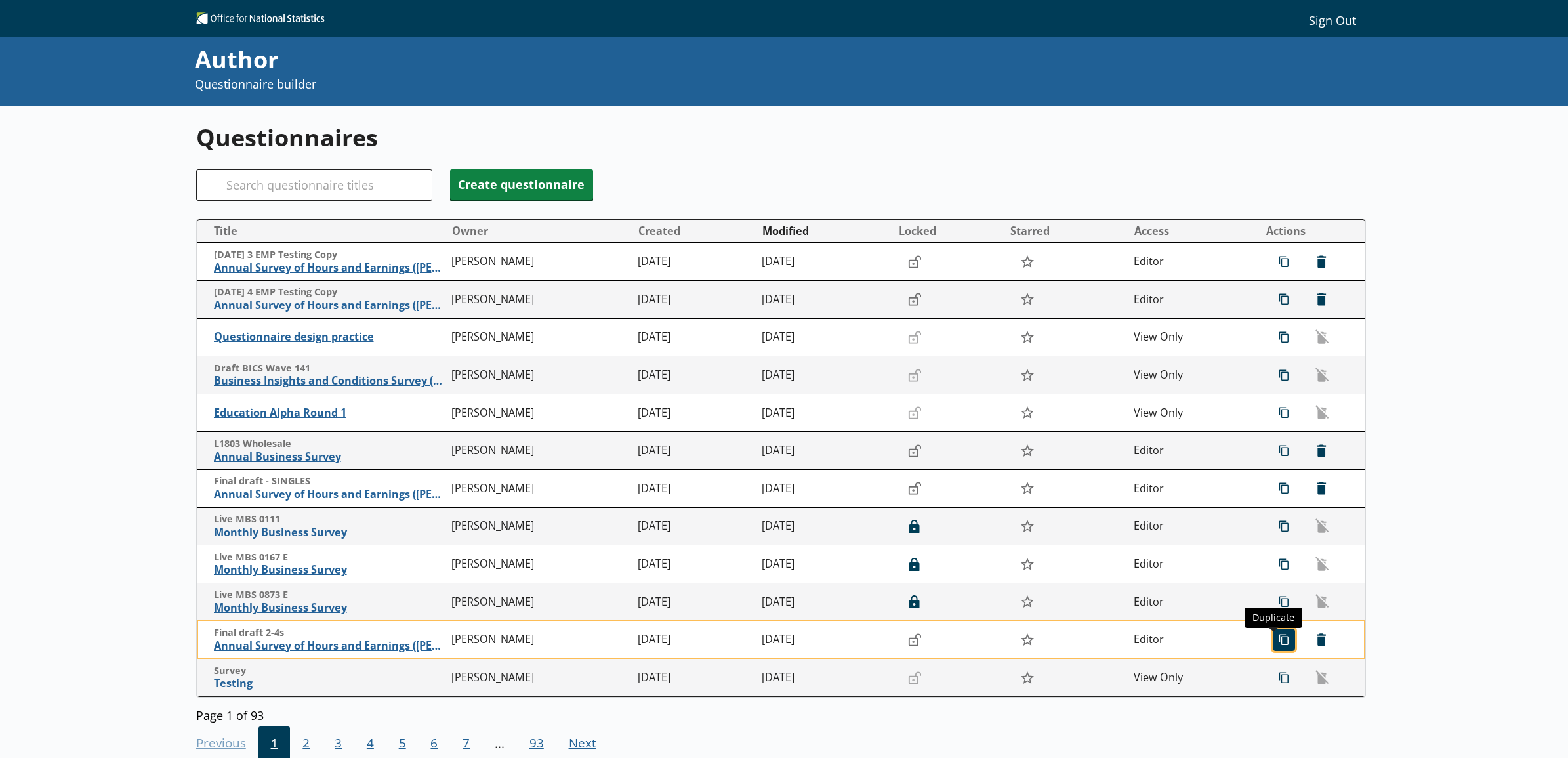
click at [1274, 644] on span "icon-copy Duplicate" at bounding box center [1284, 639] width 21 height 21
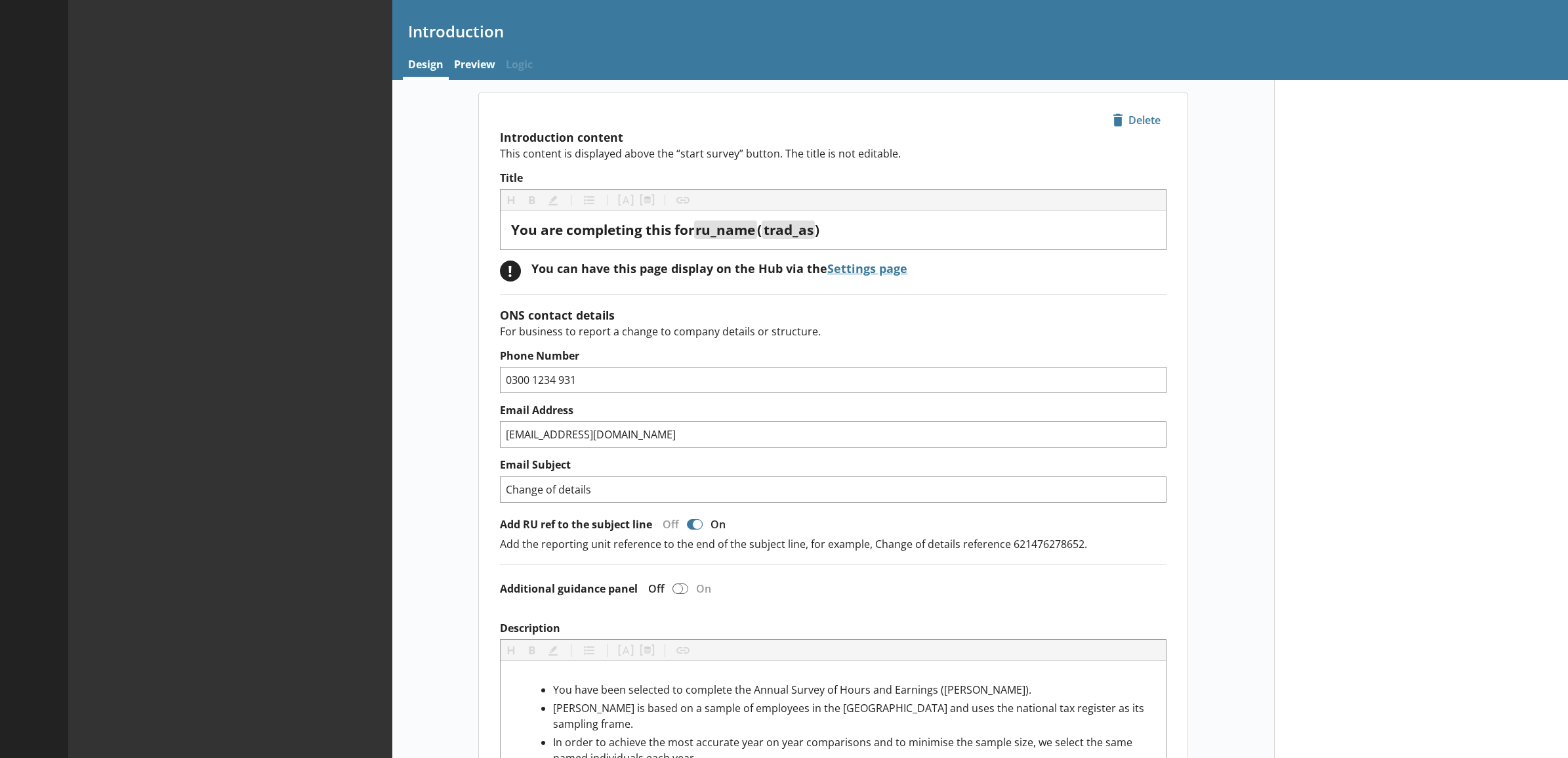
type textarea "x"
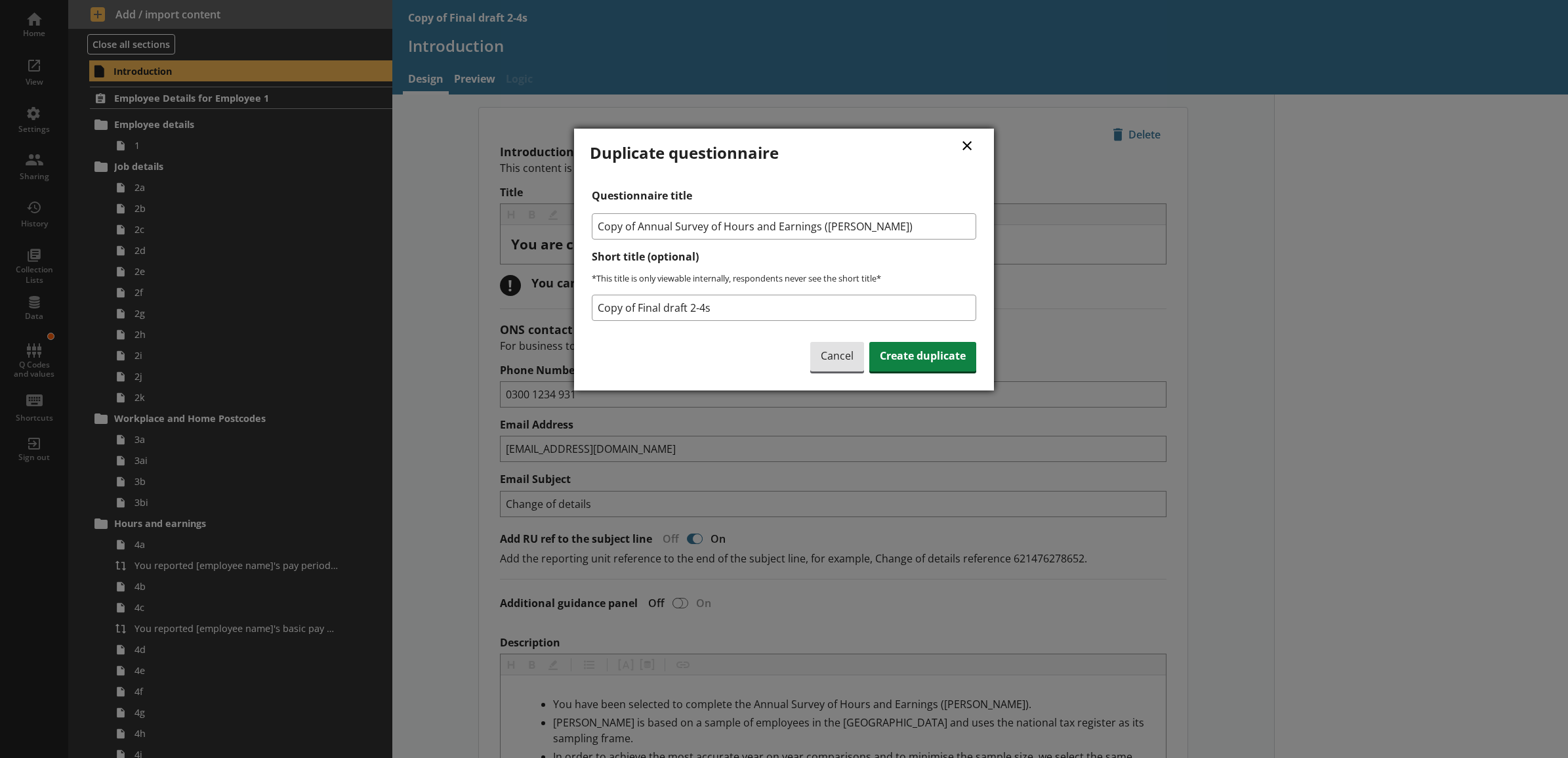
drag, startPoint x: 638, startPoint y: 225, endPoint x: 586, endPoint y: 234, distance: 52.8
click at [586, 234] on div "× Duplicate questionnaire Questionnaire title Copy of Annual Survey of Hours an…" at bounding box center [784, 259] width 420 height 262
type input "Annual Survey of Hours and Earnings ([PERSON_NAME])"
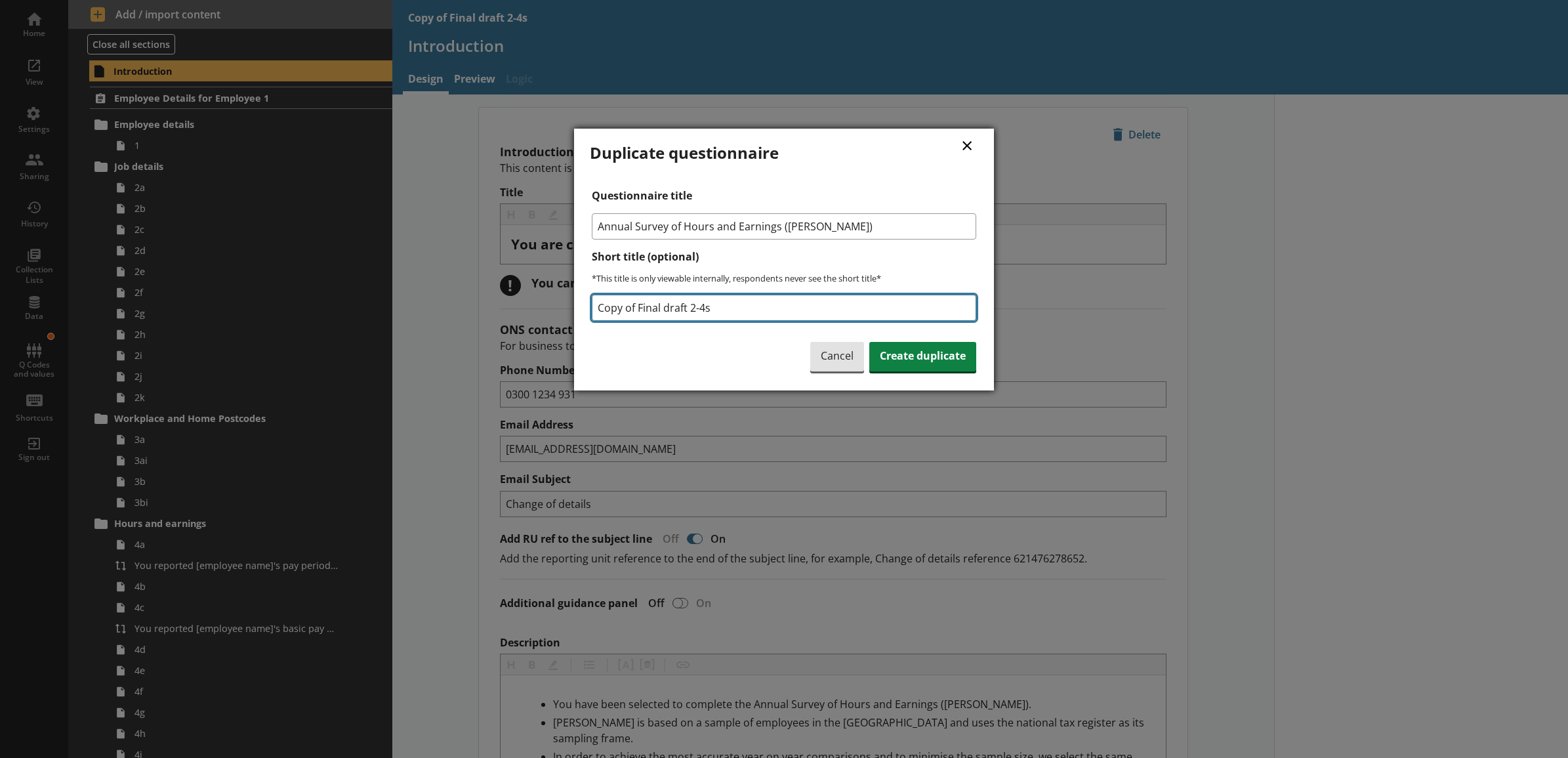
drag, startPoint x: 720, startPoint y: 314, endPoint x: 481, endPoint y: 302, distance: 239.3
click at [481, 302] on div "× Duplicate questionnaire Questionnaire title Annual Survey of Hours and Earnin…" at bounding box center [784, 379] width 1568 height 758
type input "[DATE] 2 EMP Testing Copy"
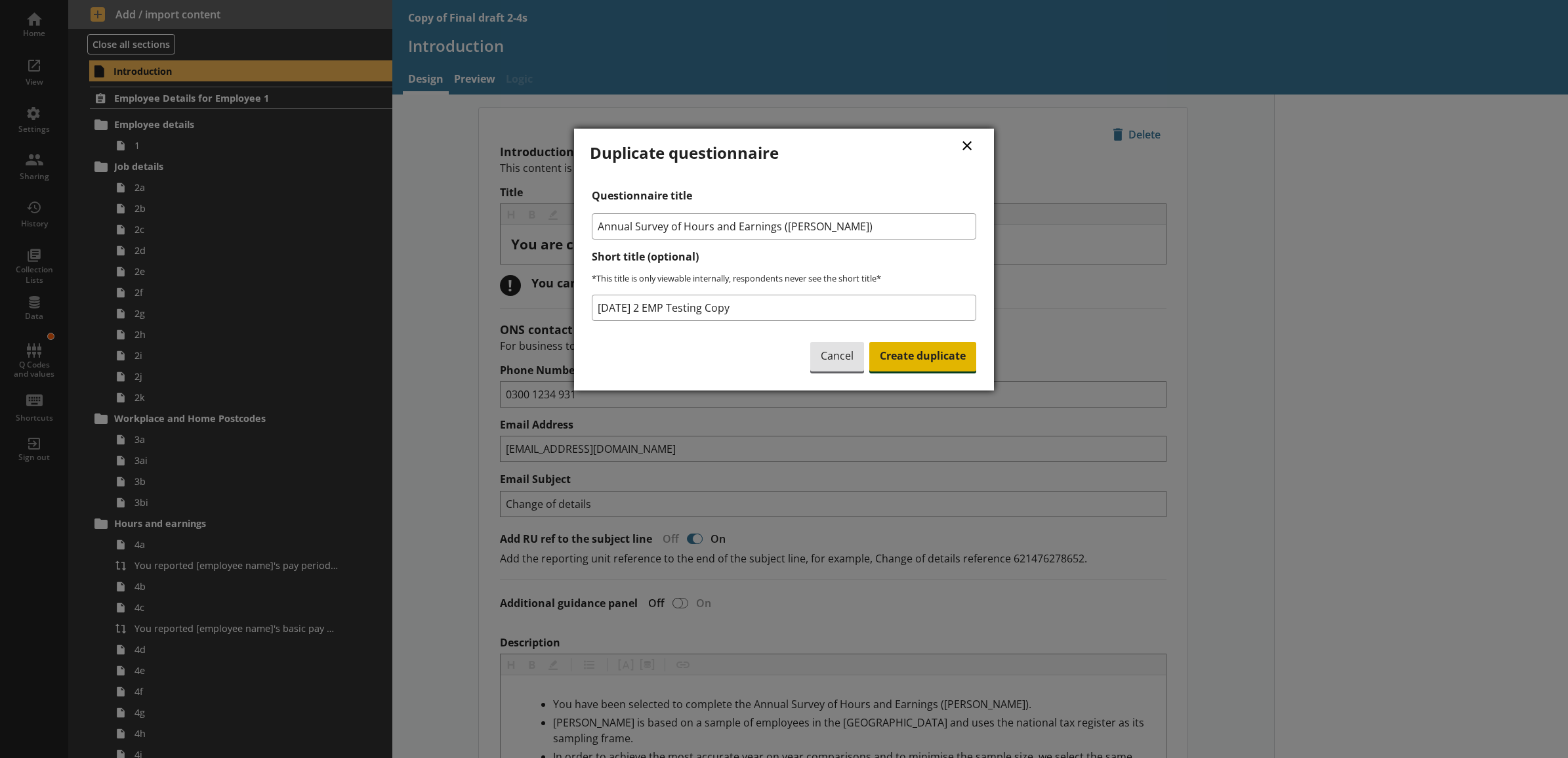
click at [923, 358] on span "Create duplicate" at bounding box center [923, 357] width 107 height 30
type textarea "x"
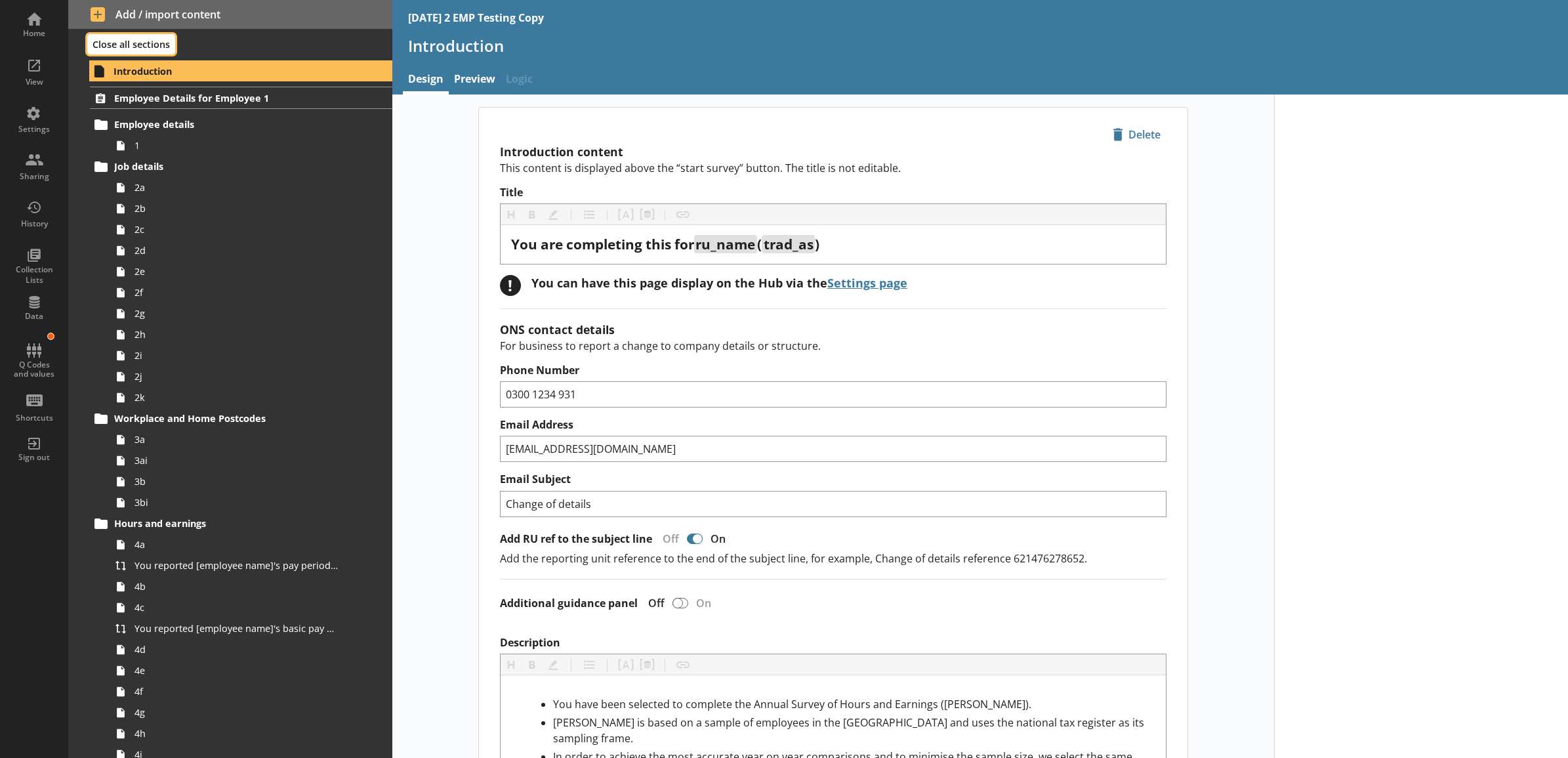
click at [146, 37] on button "Close all sections" at bounding box center [131, 44] width 88 height 20
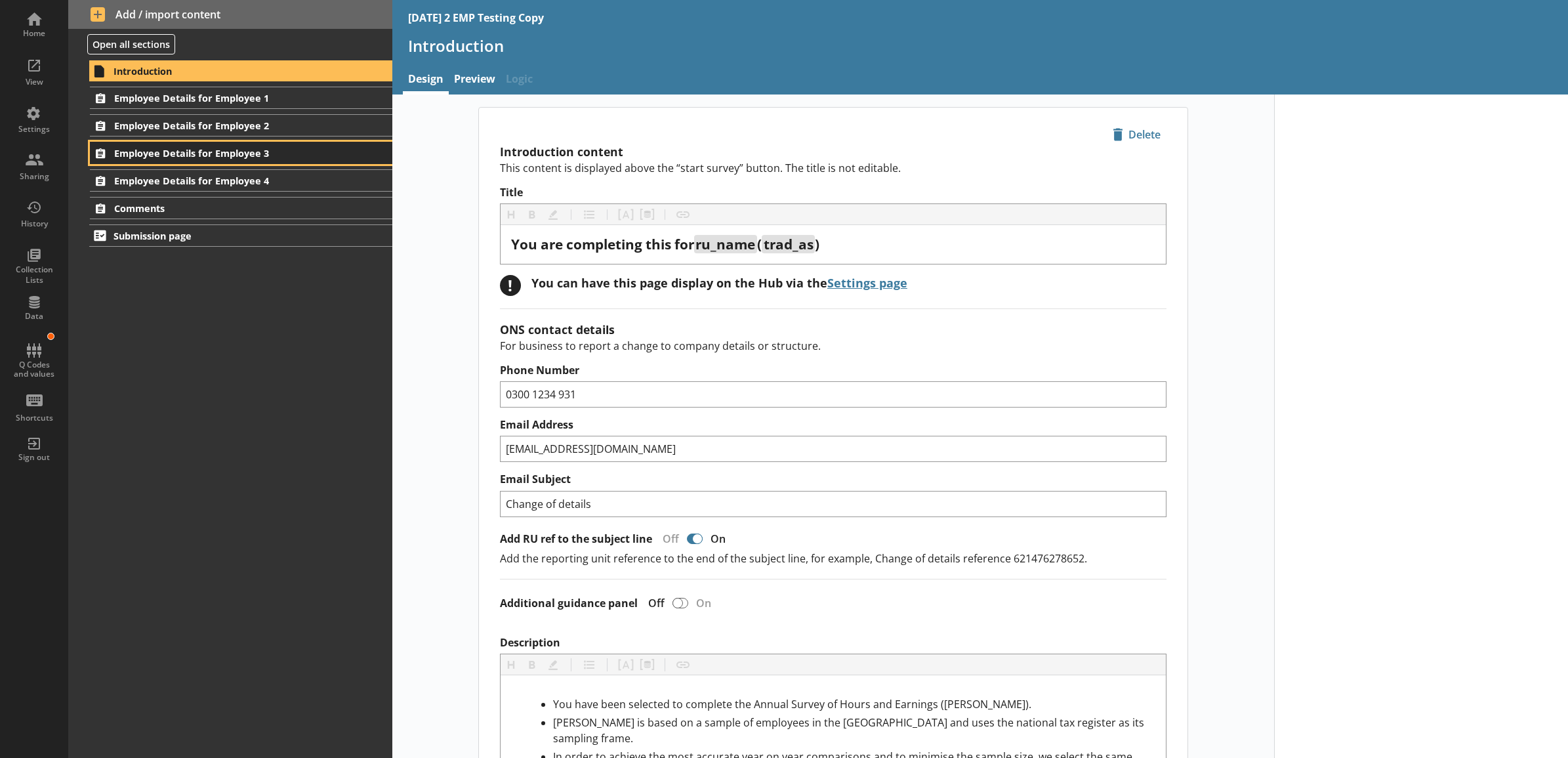
click at [269, 154] on span "Employee Details for Employee 3" at bounding box center [224, 153] width 219 height 12
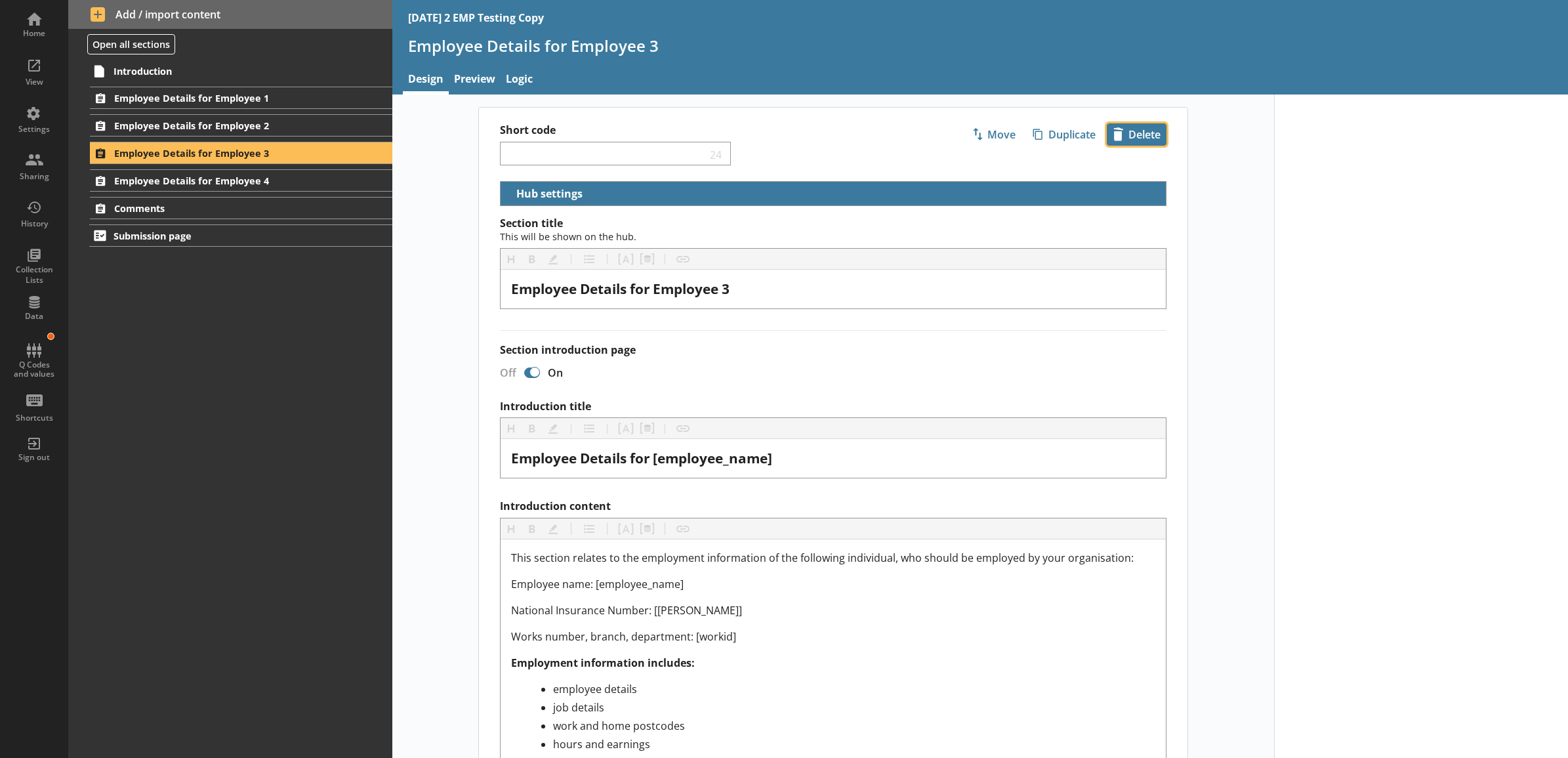
click at [1136, 141] on span "icon-delete Created with Sketch. [GEOGRAPHIC_DATA]" at bounding box center [1137, 134] width 59 height 21
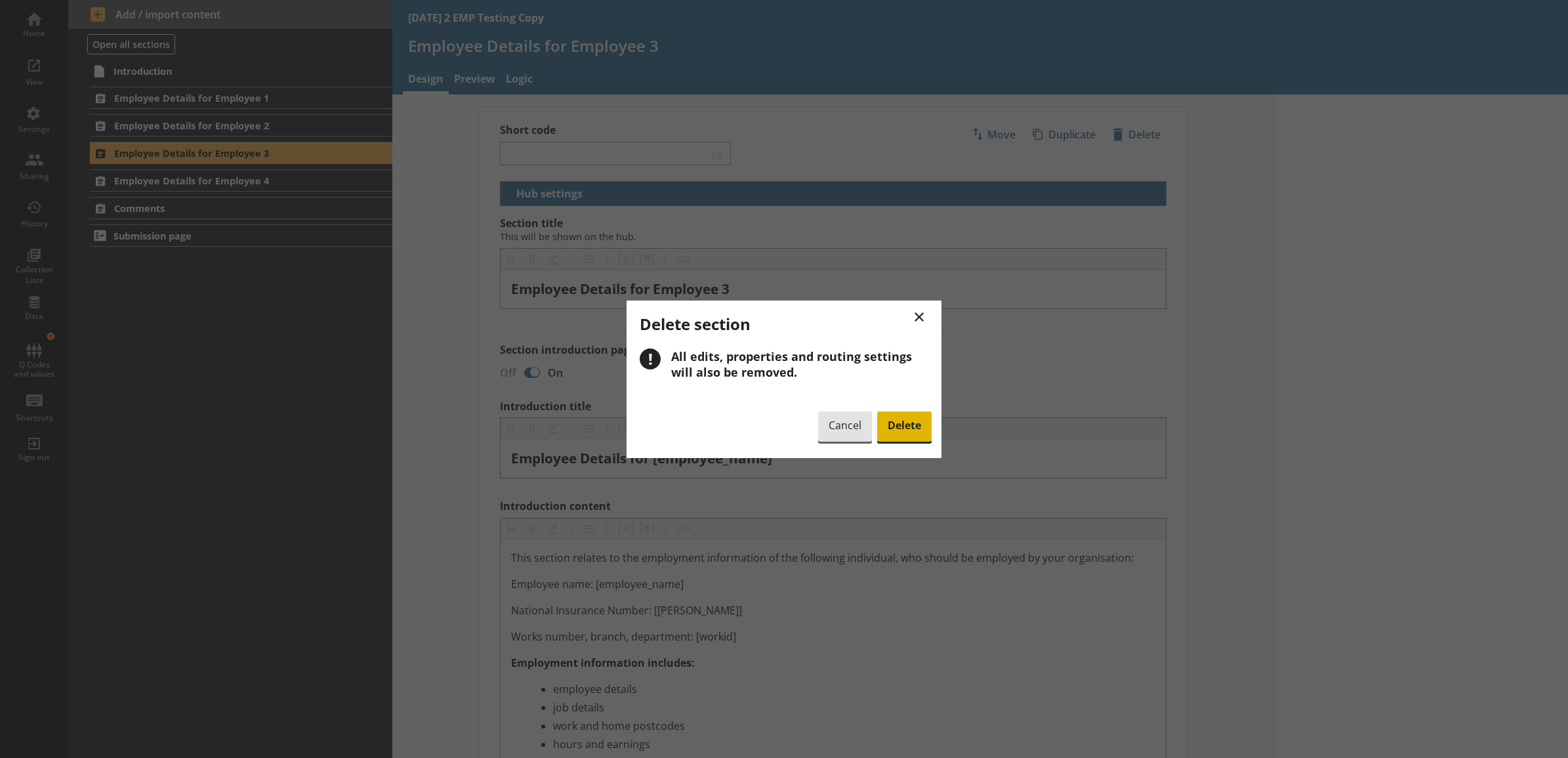
click at [919, 428] on span "Delete" at bounding box center [905, 426] width 54 height 30
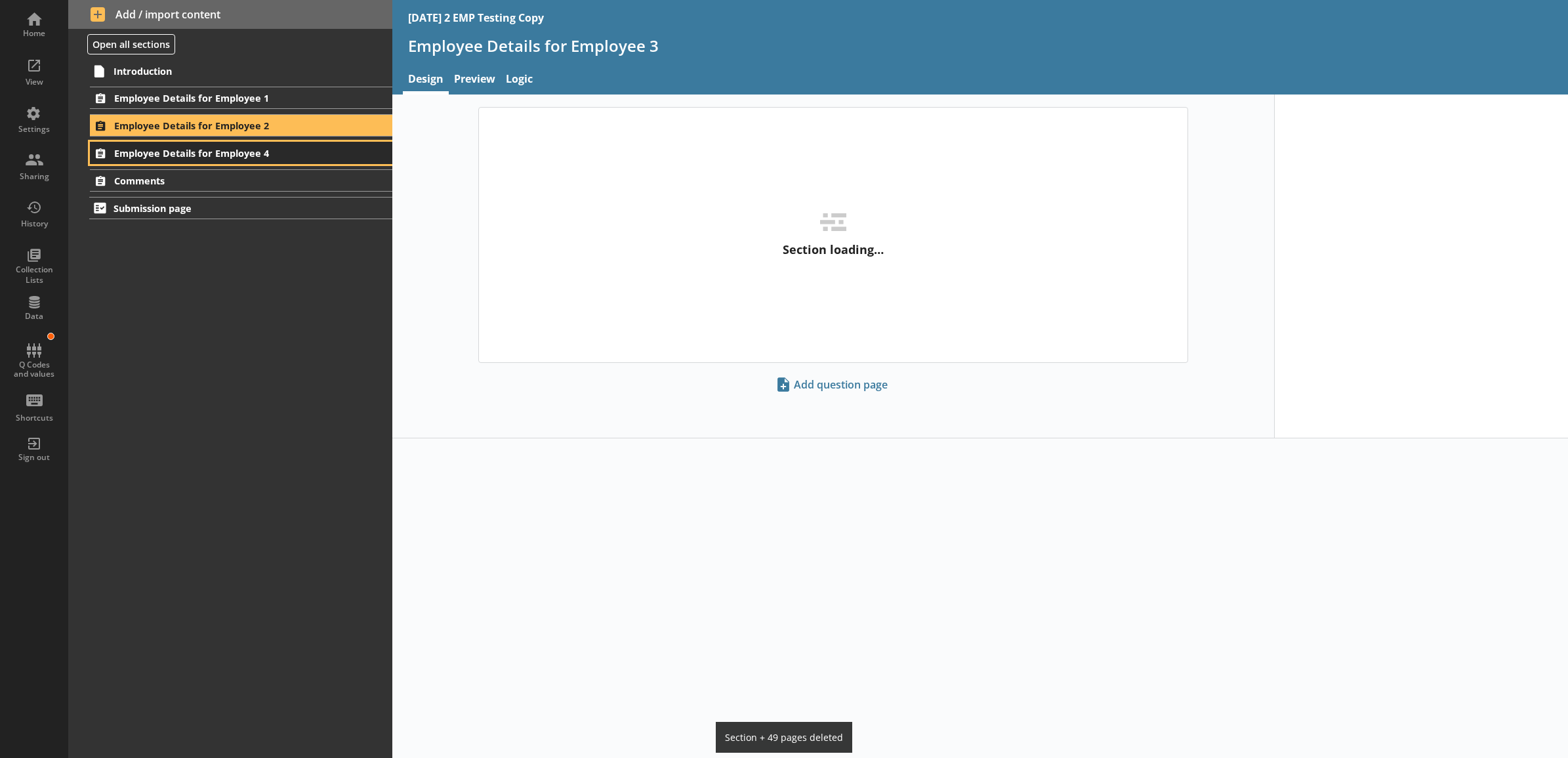
click at [341, 146] on link "Employee Details for Employee 4" at bounding box center [240, 153] width 302 height 22
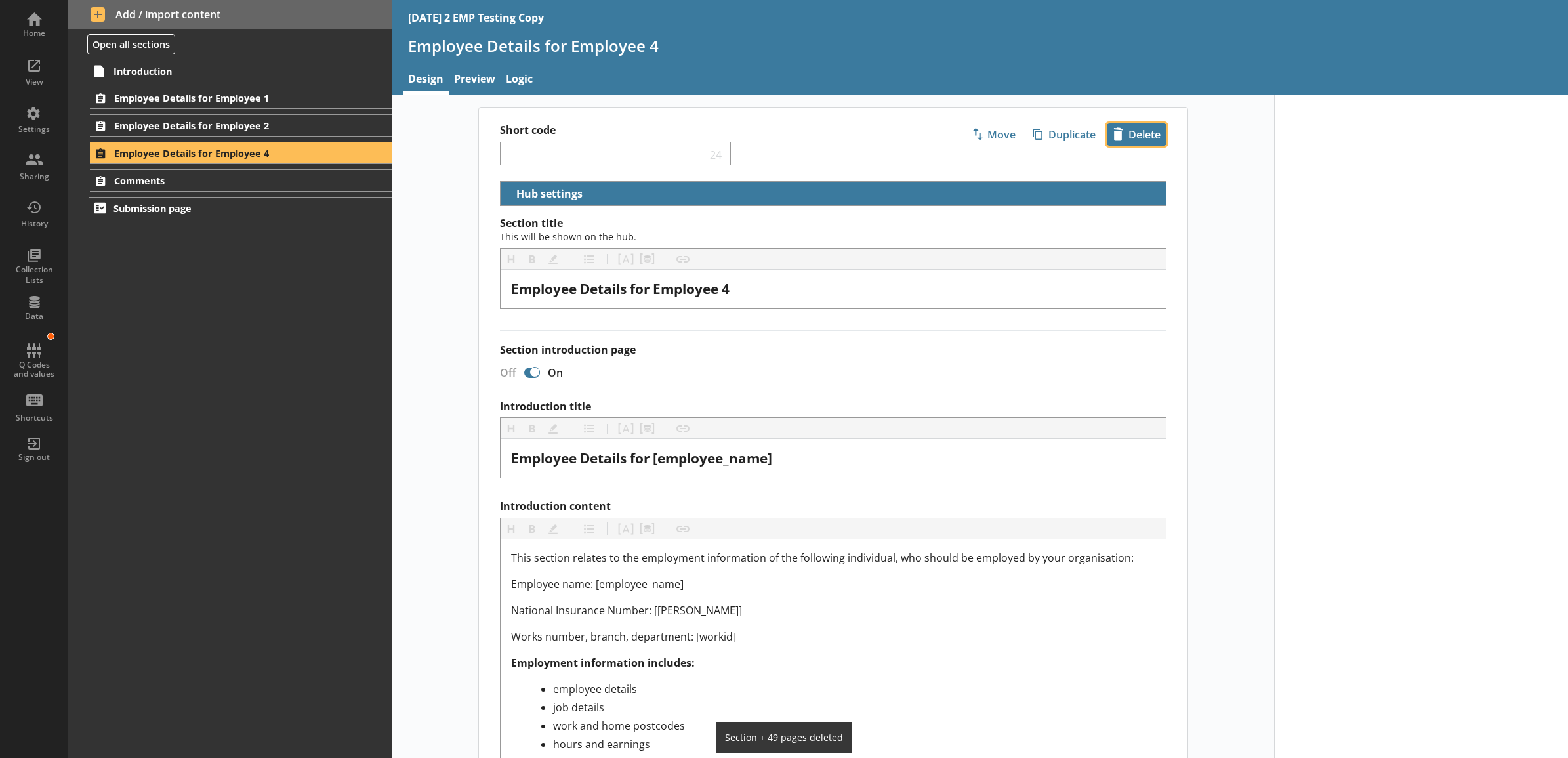
click at [1123, 136] on span "icon-delete Created with Sketch. [GEOGRAPHIC_DATA]" at bounding box center [1137, 134] width 59 height 21
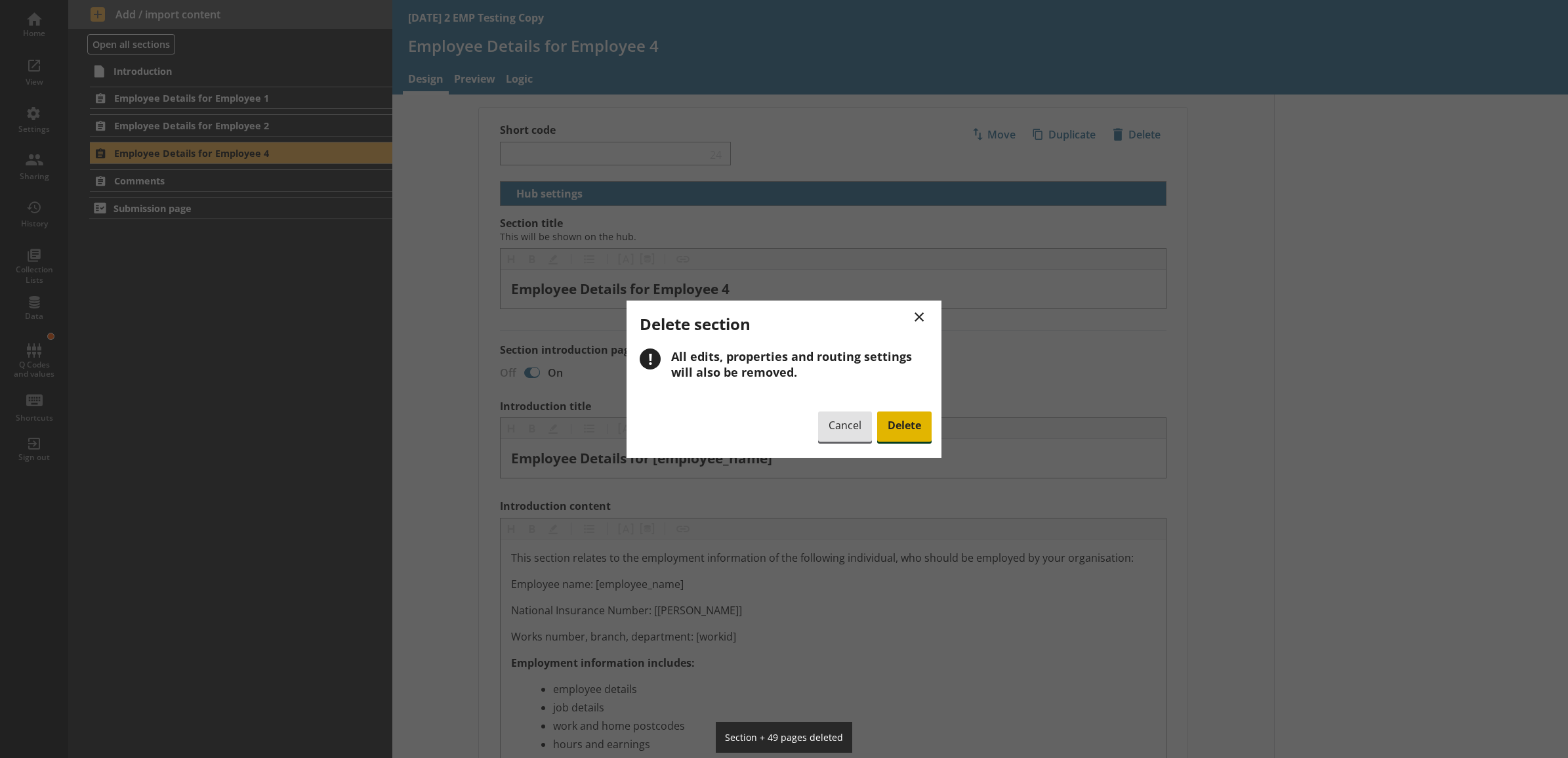
click at [896, 422] on span "Delete" at bounding box center [905, 426] width 54 height 30
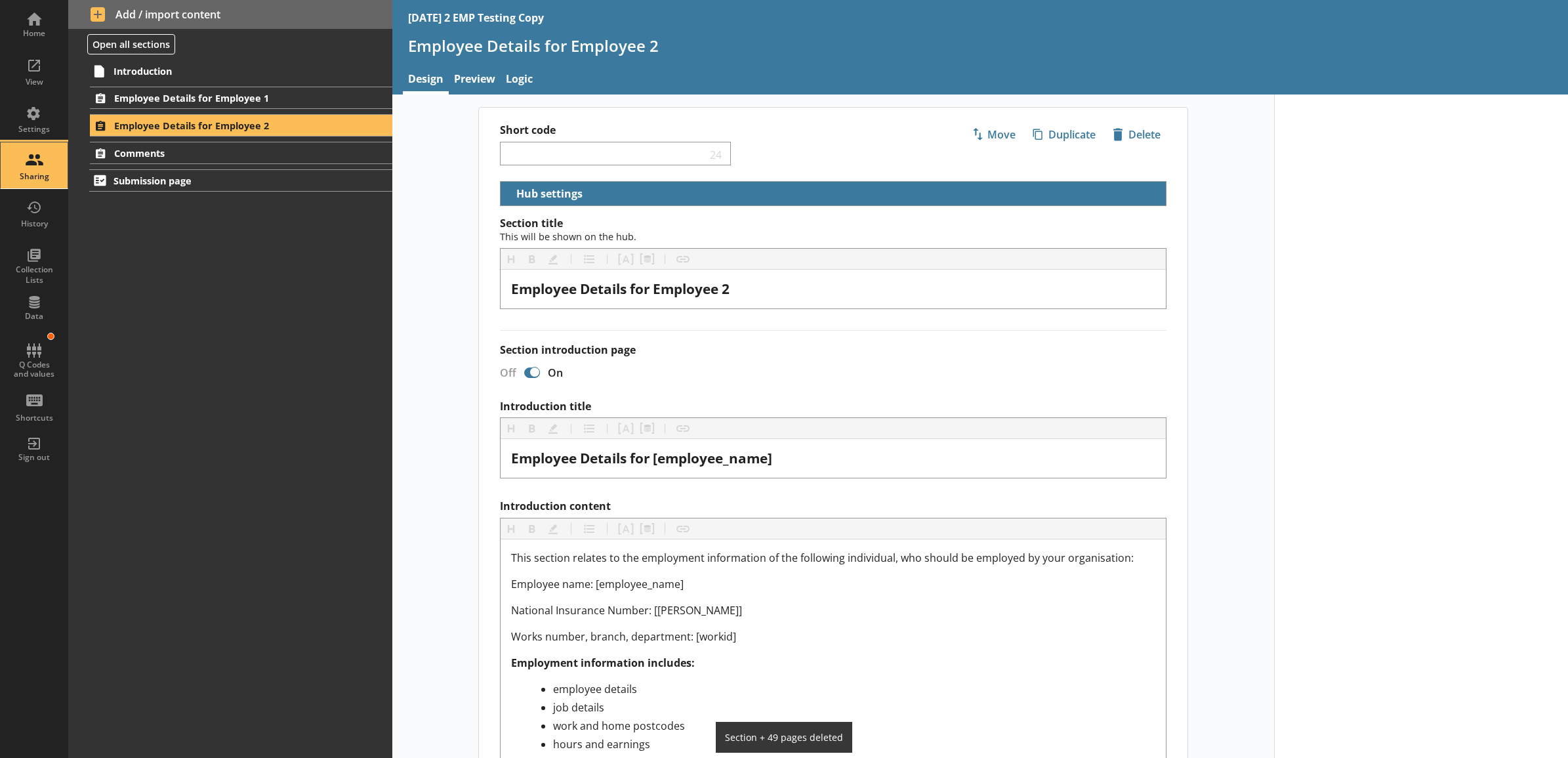
click at [52, 172] on div "Sharing" at bounding box center [33, 176] width 46 height 10
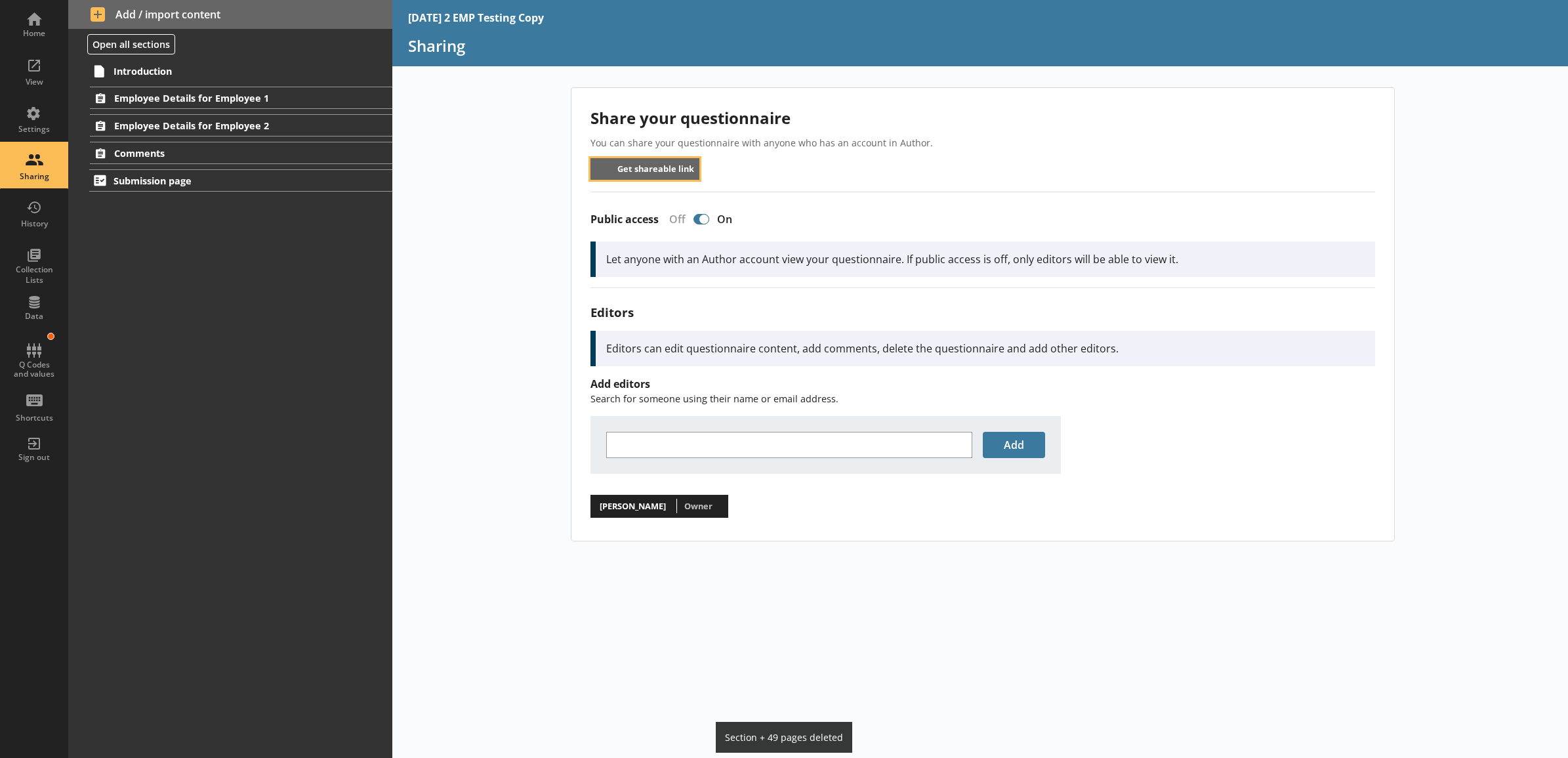
click at [647, 161] on button "Get shareable link" at bounding box center [645, 169] width 110 height 22
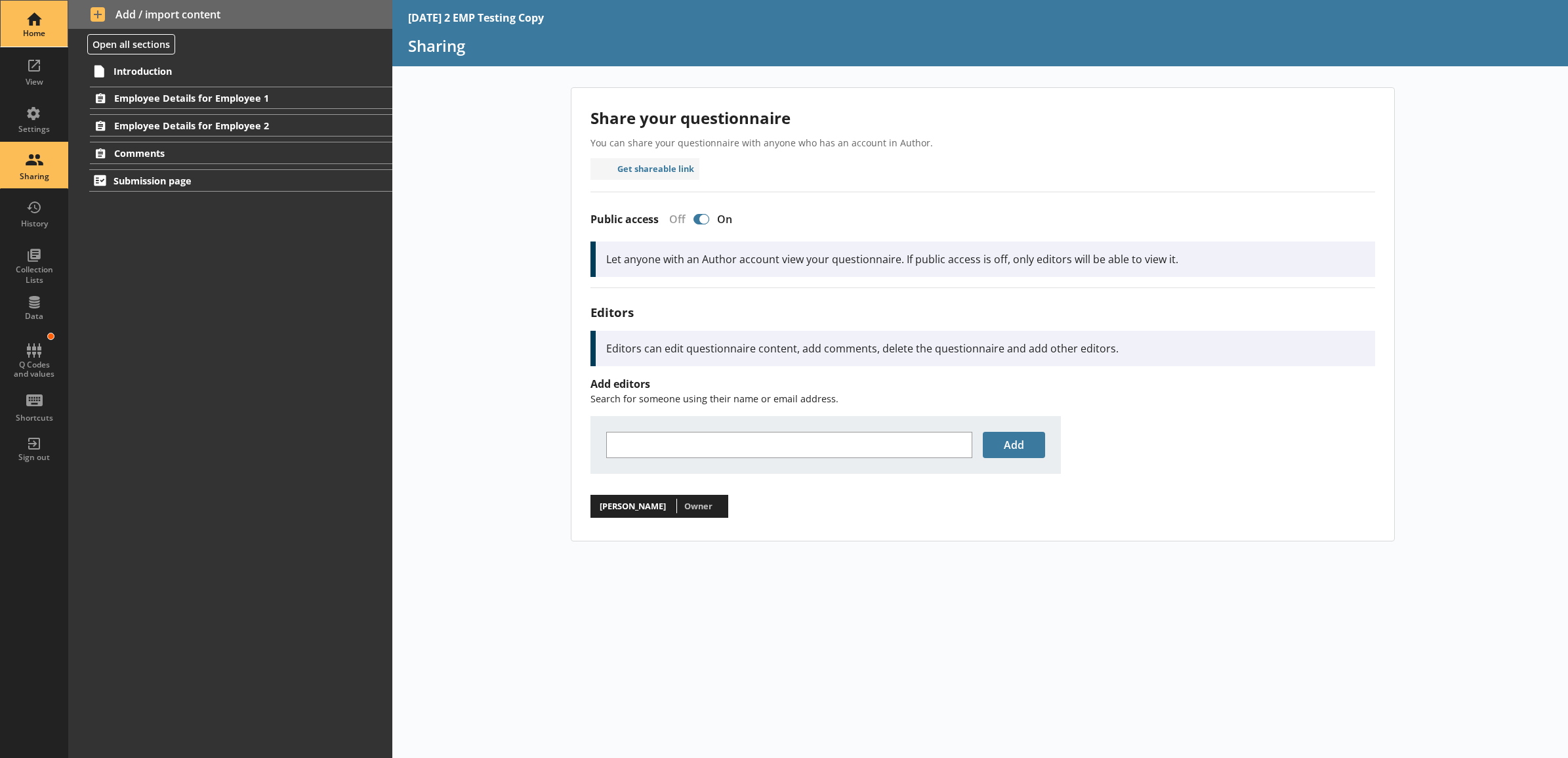
click at [25, 25] on div "Home" at bounding box center [33, 23] width 46 height 46
